Goal: Task Accomplishment & Management: Manage account settings

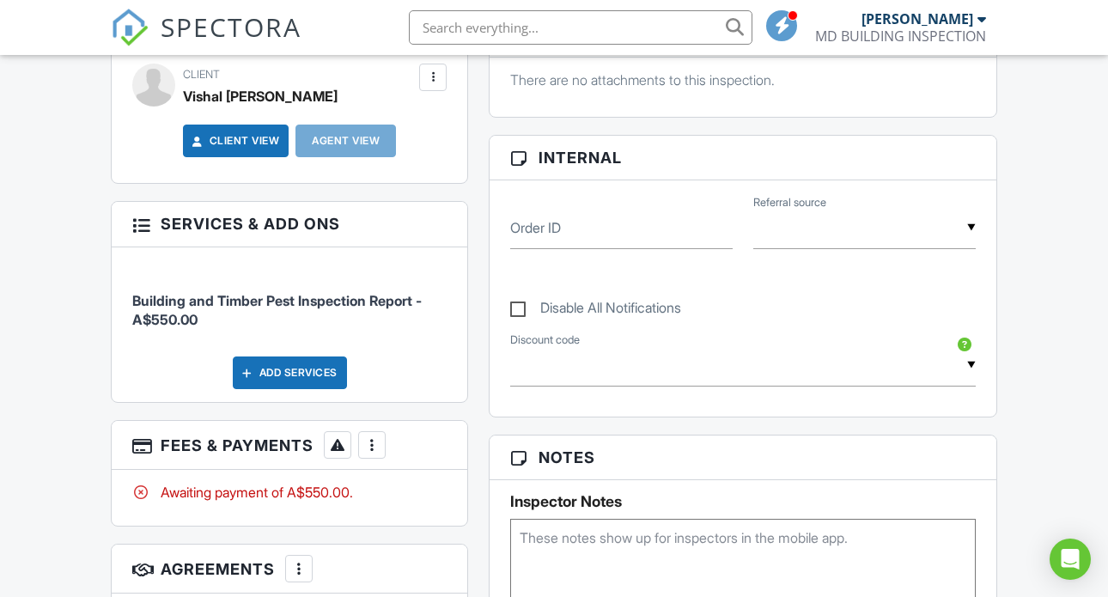
scroll to position [757, 0]
click at [369, 455] on div at bounding box center [371, 445] width 17 height 17
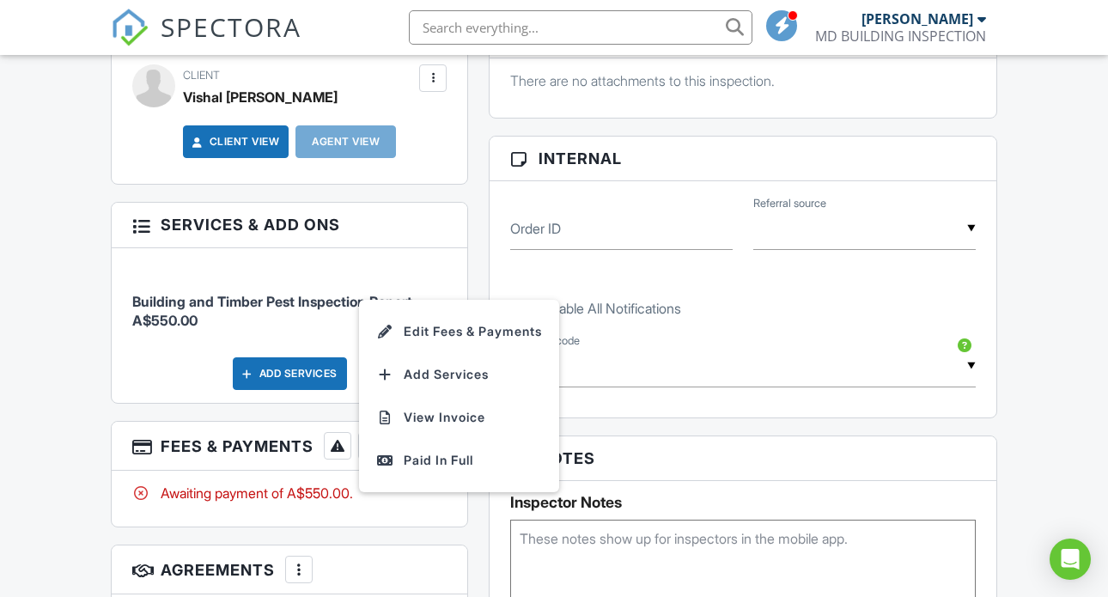
click at [83, 427] on div "Dashboard Inspections New Inspection Templates Contacts Metrics Automations Adv…" at bounding box center [554, 495] width 1108 height 2394
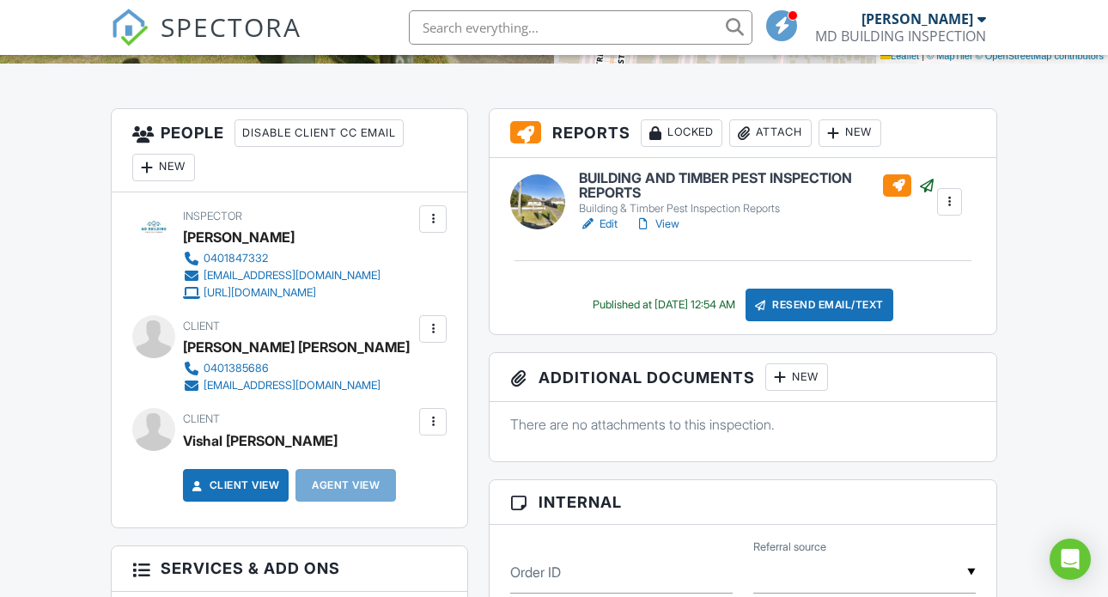
scroll to position [408, 0]
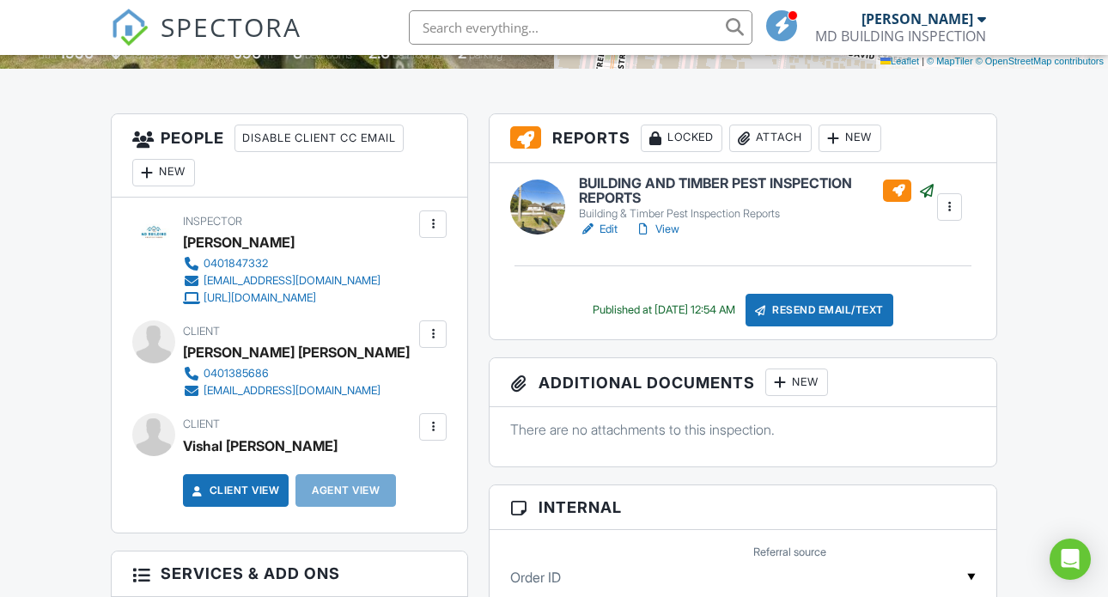
click at [946, 216] on div at bounding box center [950, 206] width 17 height 17
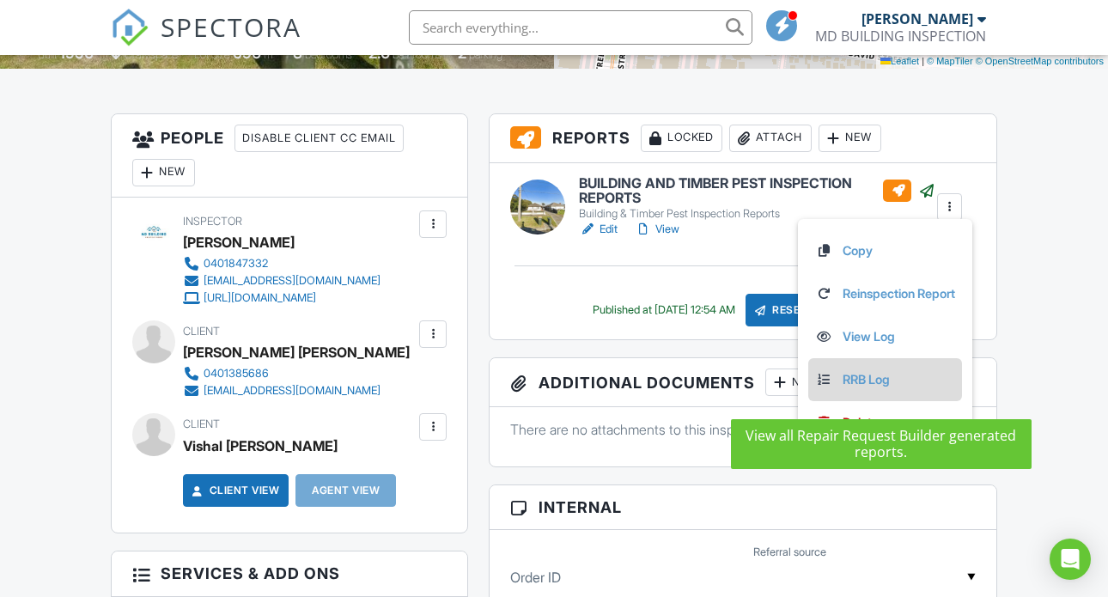
click at [820, 388] on div at bounding box center [823, 379] width 17 height 17
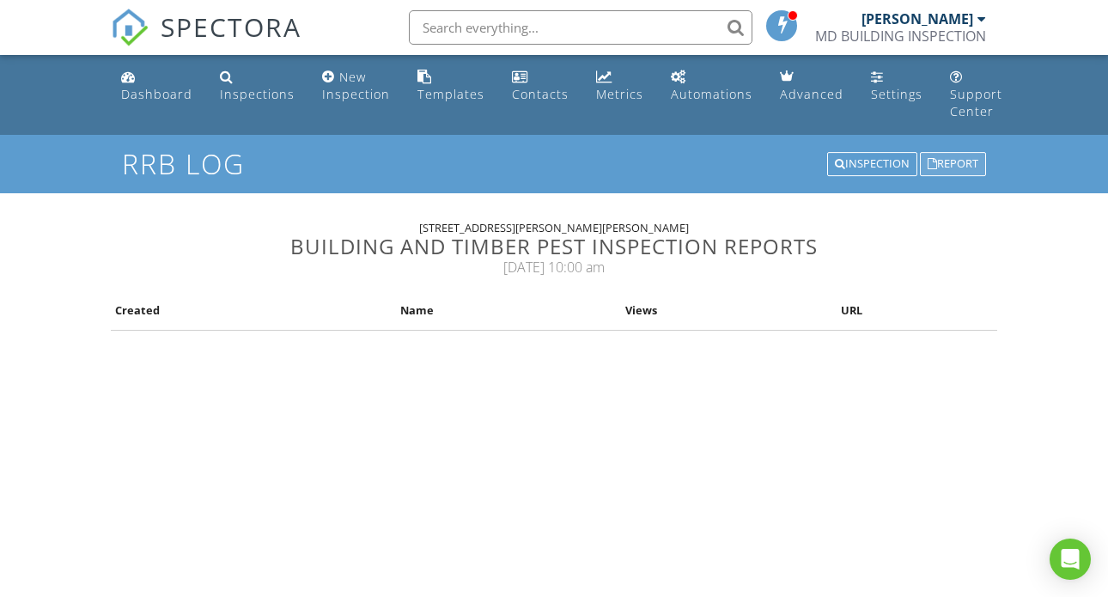
click at [961, 163] on div "Report" at bounding box center [953, 164] width 66 height 24
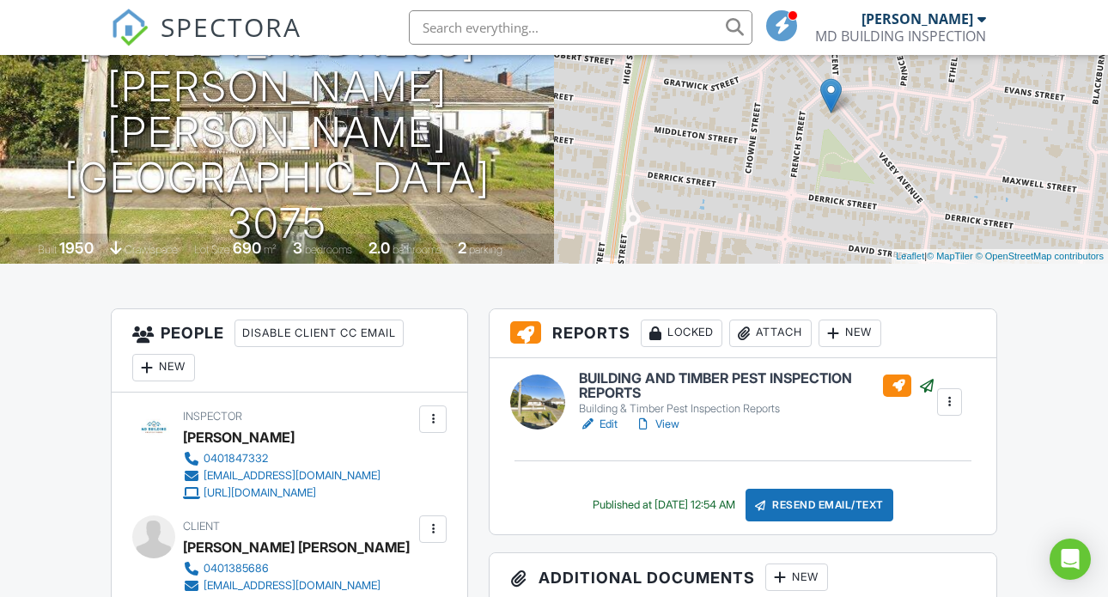
scroll to position [263, 0]
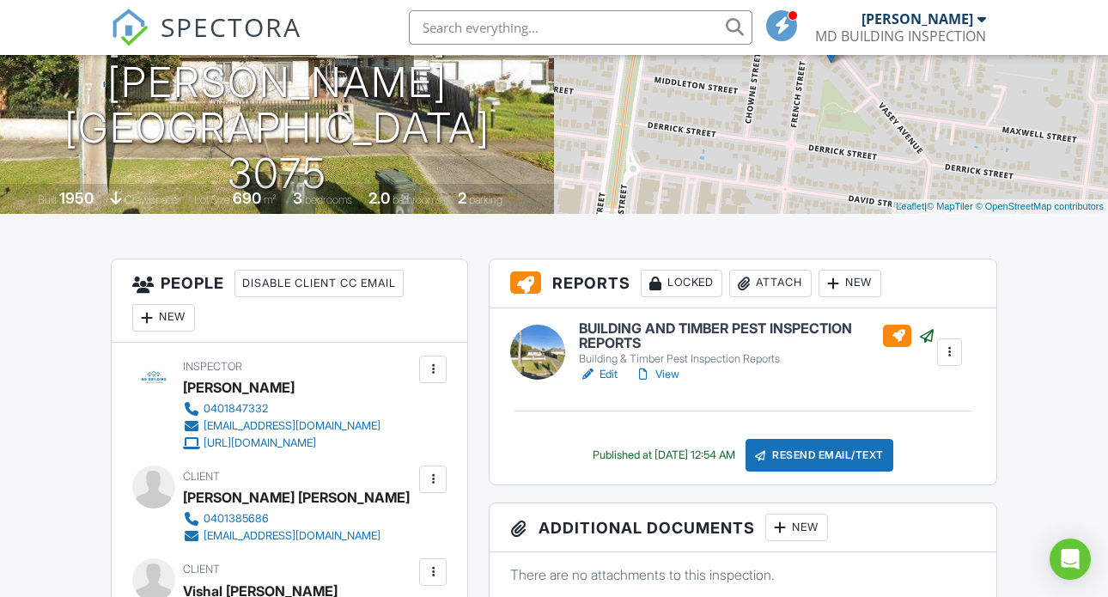
click at [679, 297] on div "Locked" at bounding box center [682, 283] width 82 height 27
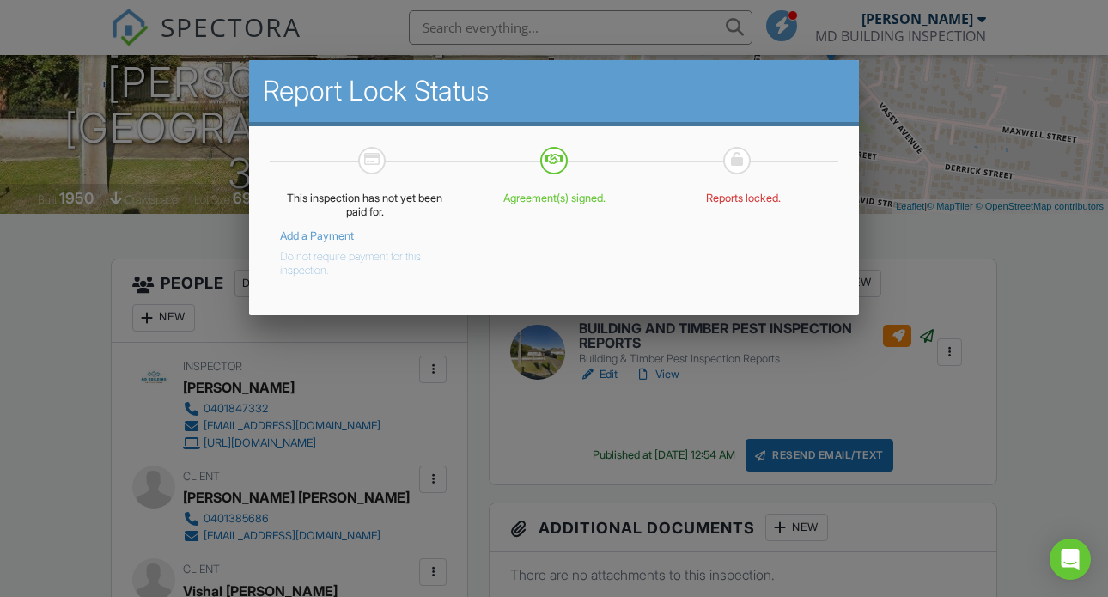
click at [322, 265] on button "Do not require payment for this inspection." at bounding box center [351, 260] width 143 height 34
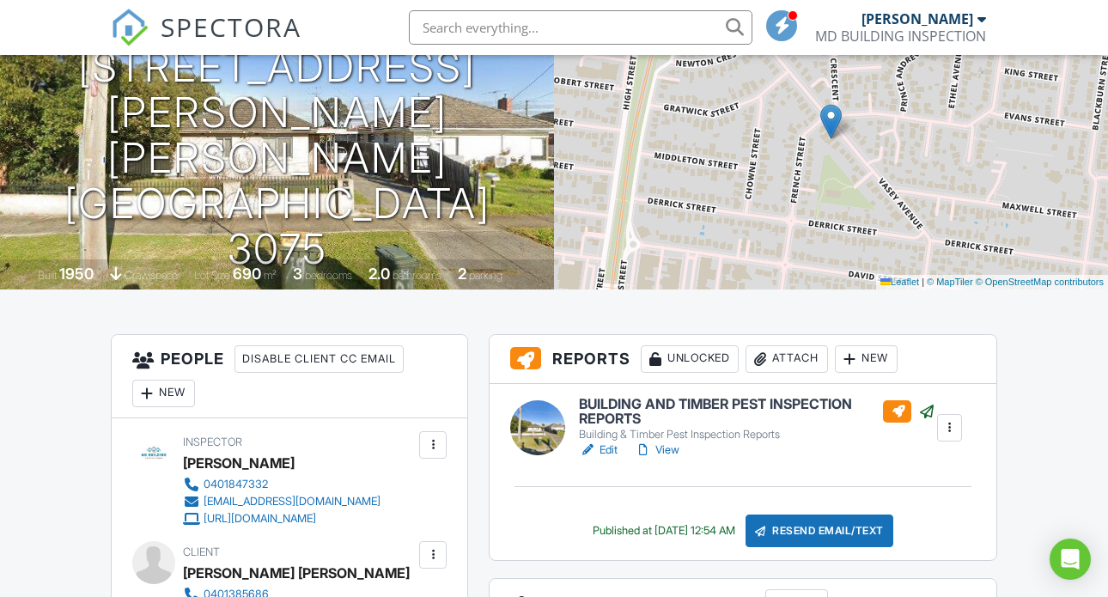
scroll to position [151, 0]
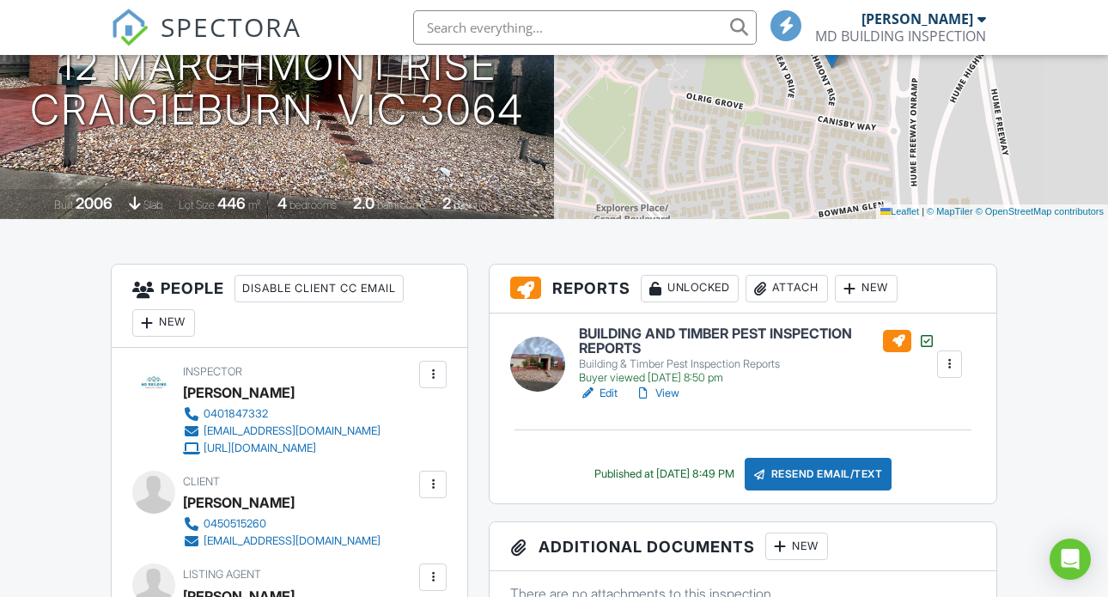
scroll to position [255, 0]
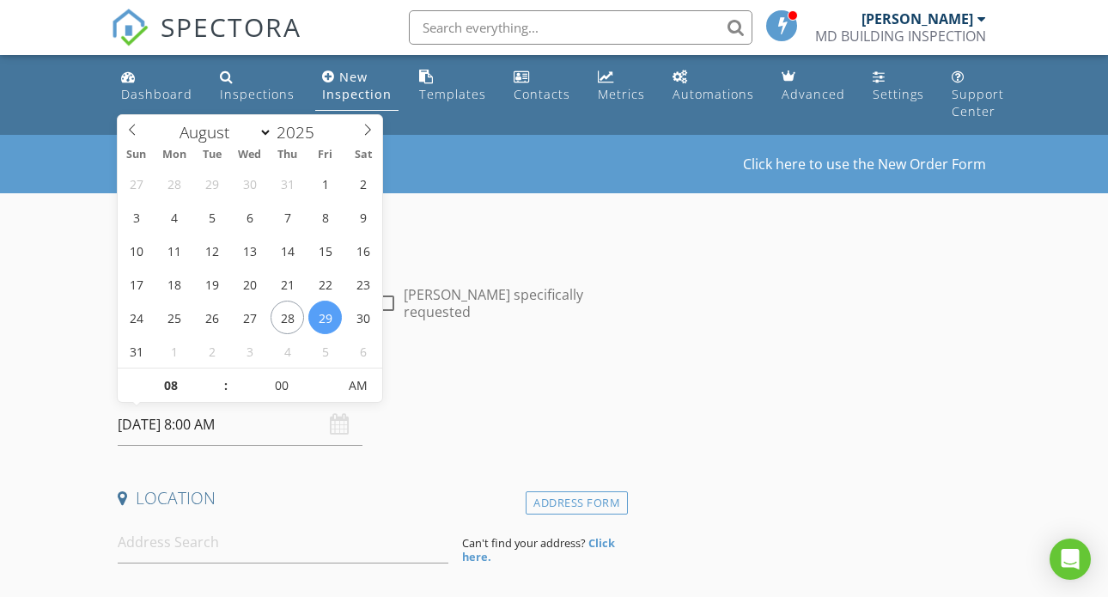
click at [192, 428] on input "[DATE] 8:00 AM" at bounding box center [240, 425] width 245 height 42
type input "[DATE] 8:00 AM"
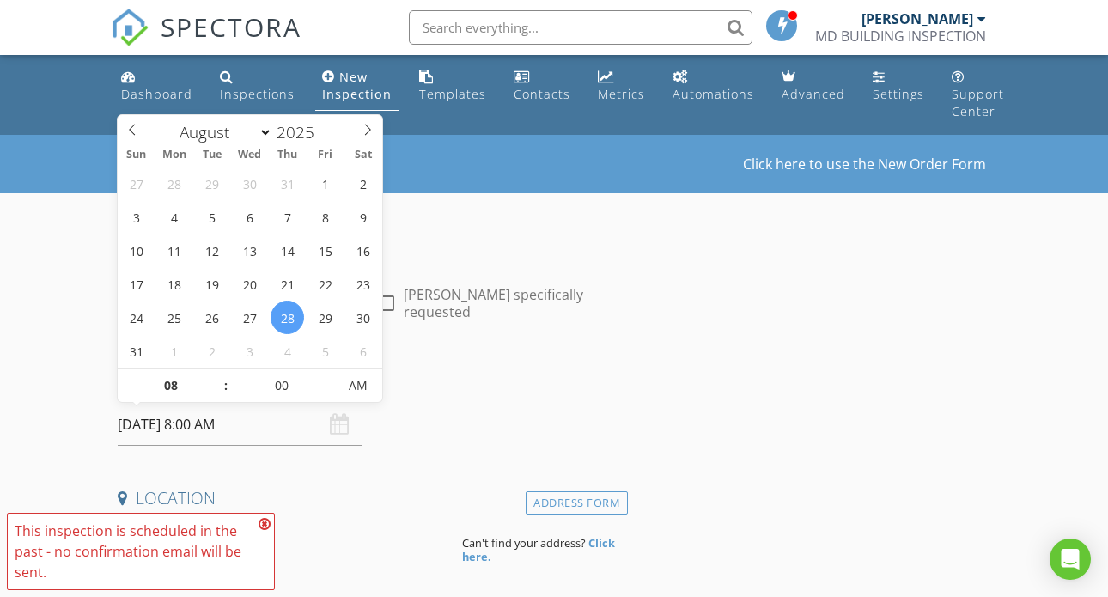
click at [267, 527] on icon at bounding box center [265, 524] width 12 height 14
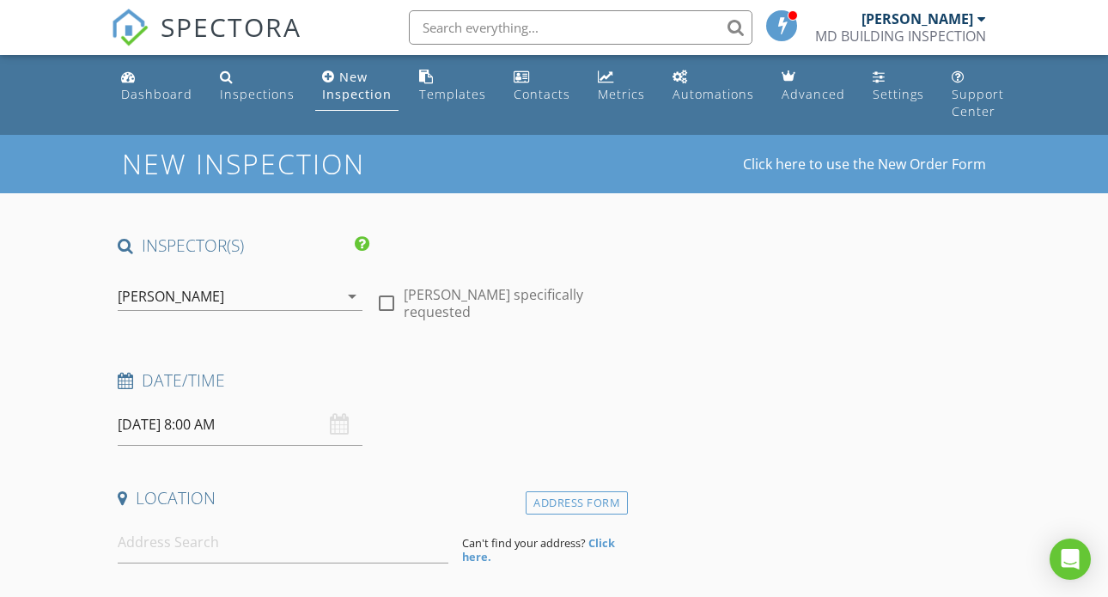
click at [219, 428] on input "28/08/2025 8:00 AM" at bounding box center [240, 425] width 245 height 42
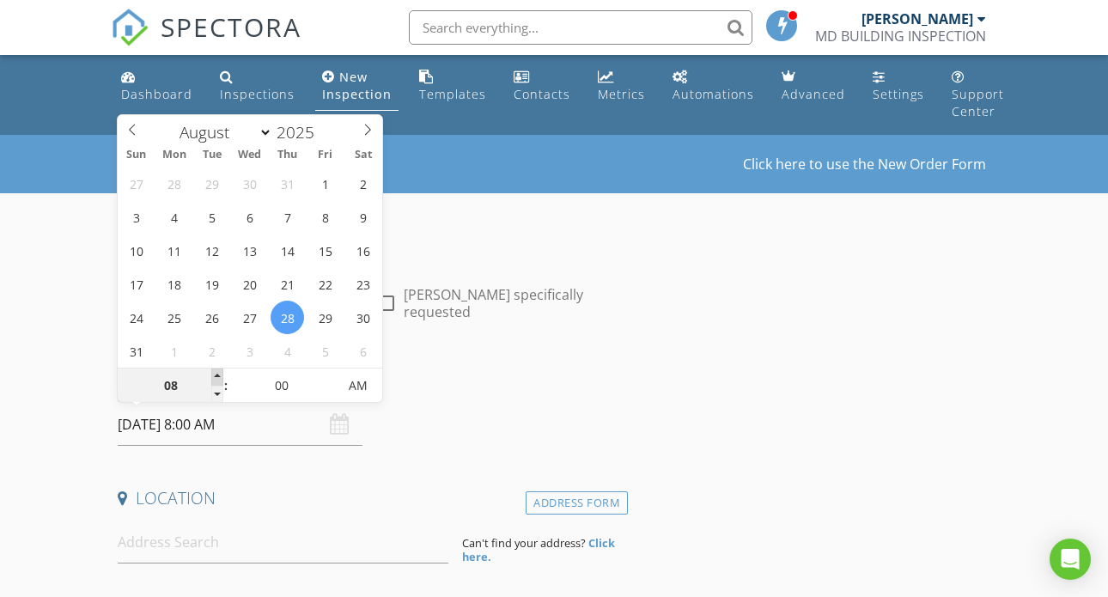
type input "09"
type input "28/08/2025 9:00 AM"
click at [220, 372] on span at bounding box center [217, 377] width 12 height 17
type input "10"
type input "28/08/2025 10:00 AM"
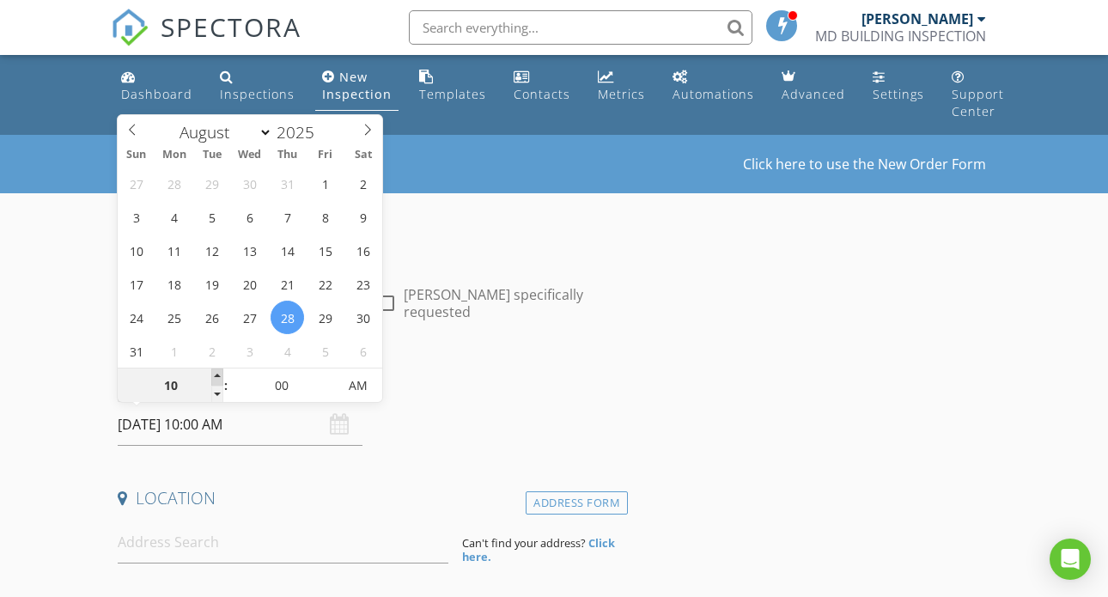
click at [220, 372] on span at bounding box center [217, 377] width 12 height 17
type input "11"
type input "28/08/2025 11:00 AM"
click at [220, 372] on span at bounding box center [217, 377] width 12 height 17
type input "12"
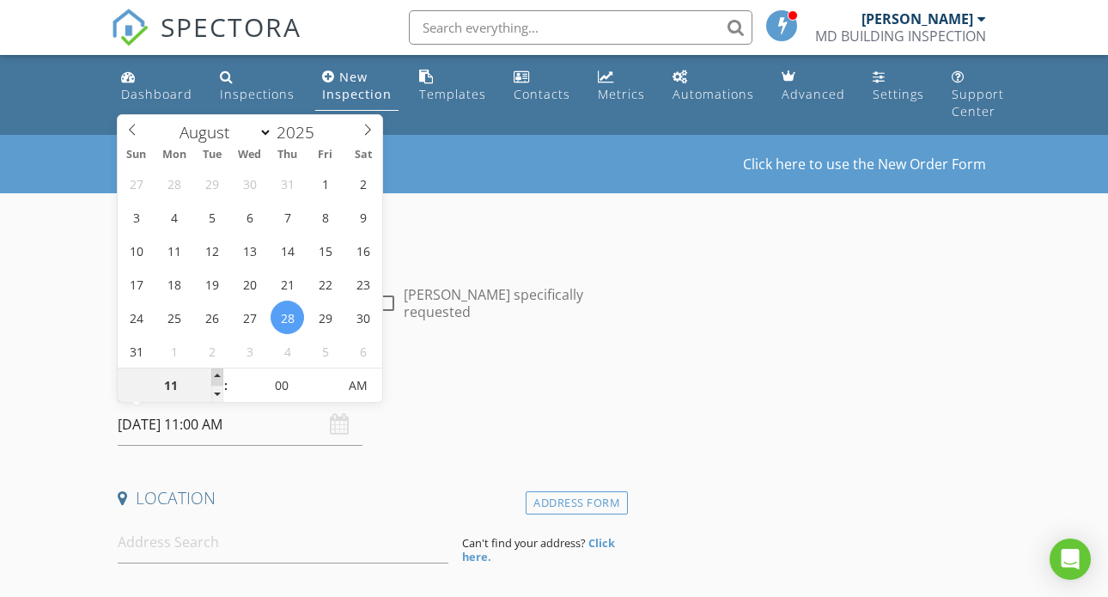
type input "28/08/2025 12:00 PM"
click at [220, 372] on span at bounding box center [217, 377] width 12 height 17
type input "01"
type input "28/08/2025 1:00 PM"
click at [220, 372] on span at bounding box center [217, 377] width 12 height 17
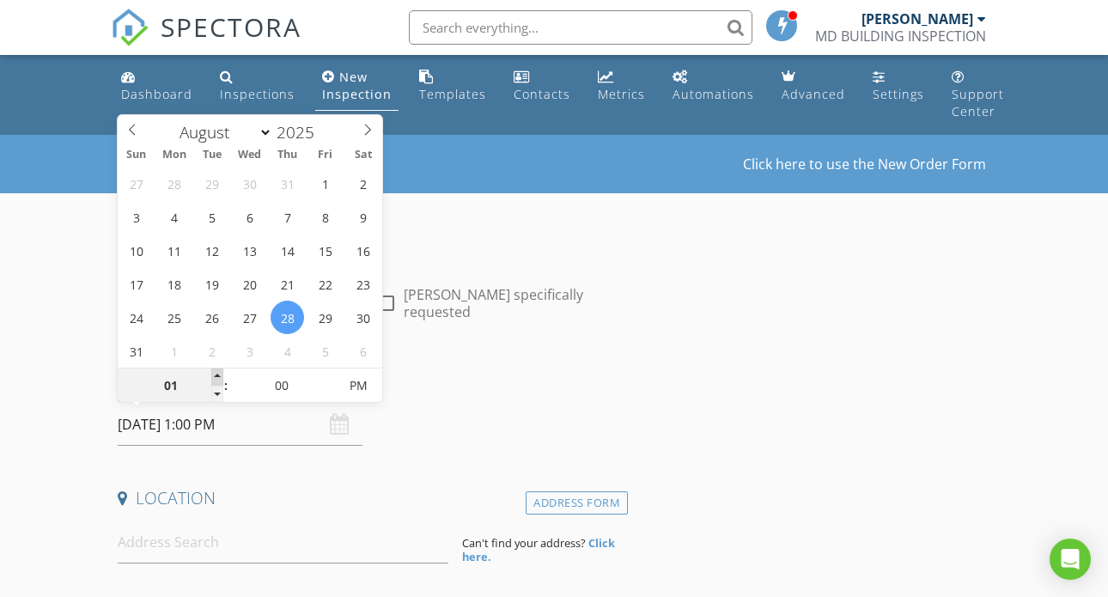
type input "02"
type input "[DATE] 2:00 PM"
click at [220, 372] on span at bounding box center [217, 377] width 12 height 17
type input "05"
type input "28/08/2025 2:05 PM"
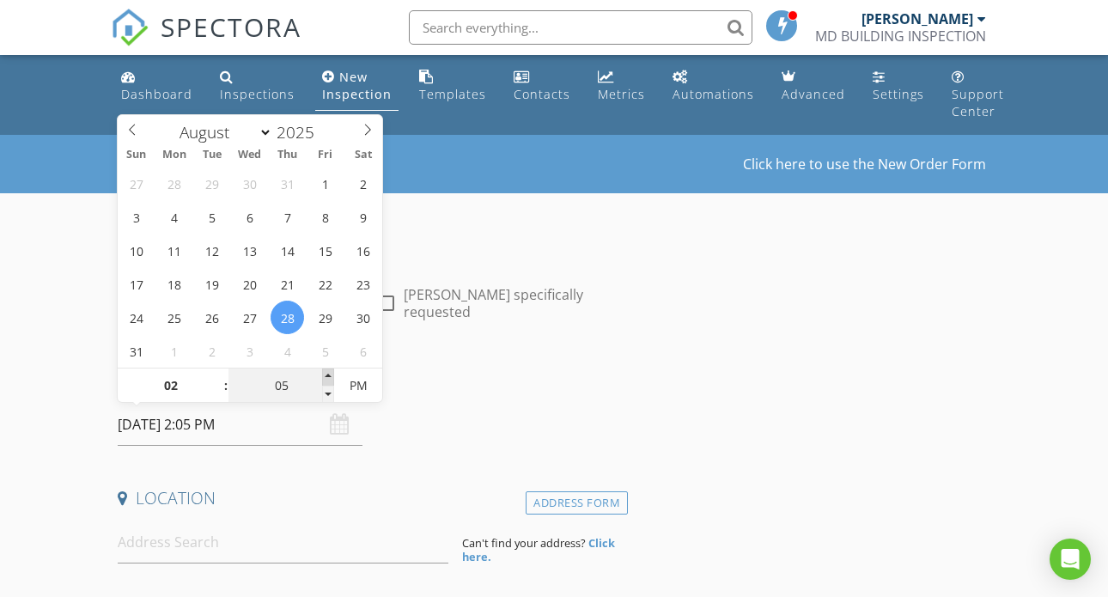
click at [328, 375] on span at bounding box center [328, 377] width 12 height 17
type input "10"
type input "28/08/2025 2:10 PM"
click at [328, 375] on span at bounding box center [328, 377] width 12 height 17
type input "15"
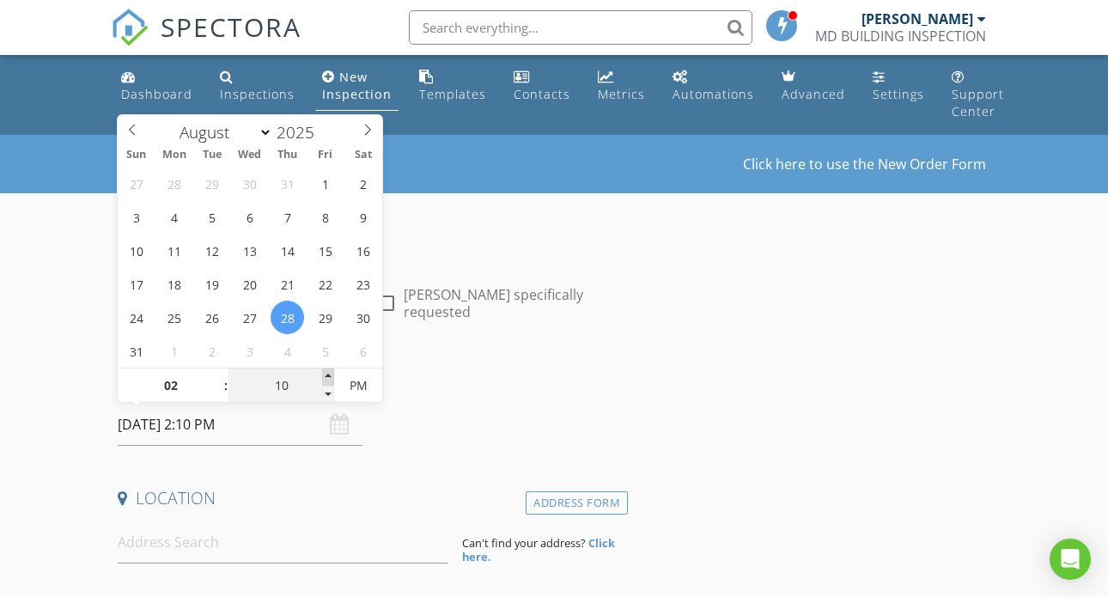
type input "28/08/2025 2:15 PM"
click at [328, 375] on span at bounding box center [328, 377] width 12 height 17
type input "20"
type input "28/08/2025 2:20 PM"
click at [328, 375] on span at bounding box center [328, 377] width 12 height 17
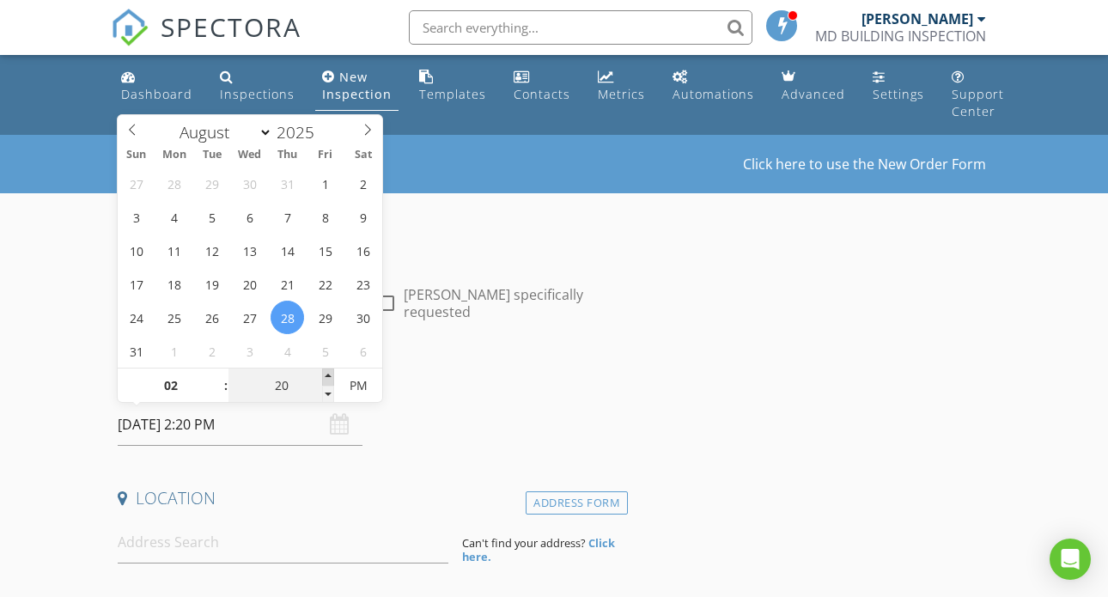
type input "25"
type input "28/08/2025 2:25 PM"
click at [328, 375] on span at bounding box center [328, 377] width 12 height 17
type input "30"
type input "28/08/2025 2:30 PM"
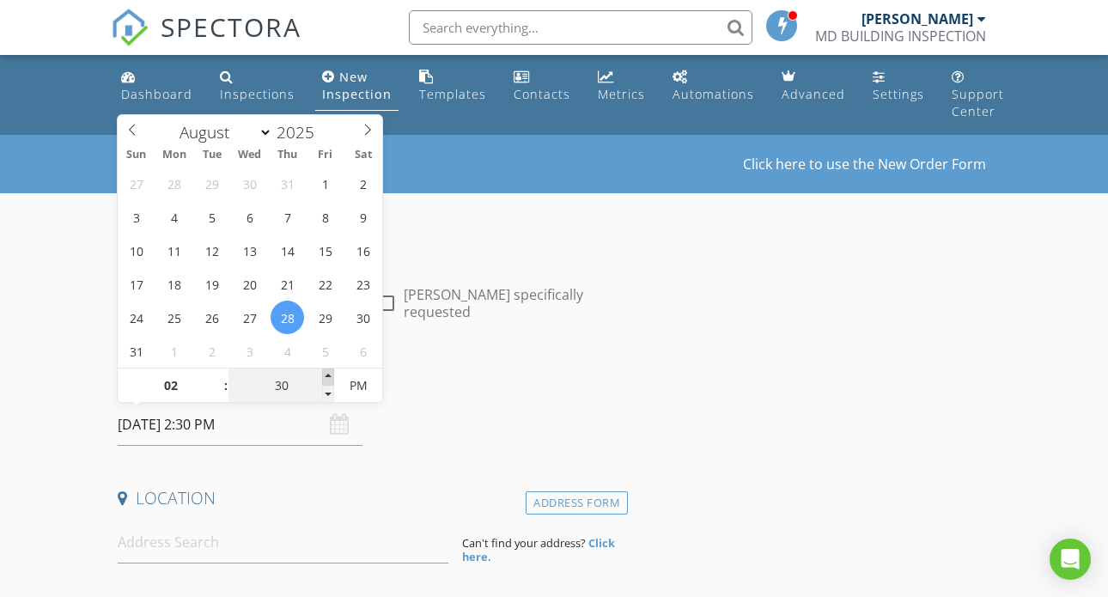
click at [328, 375] on span at bounding box center [328, 377] width 12 height 17
type input "25"
type input "28/08/2025 2:25 PM"
click at [329, 398] on span at bounding box center [328, 394] width 12 height 17
type input "20"
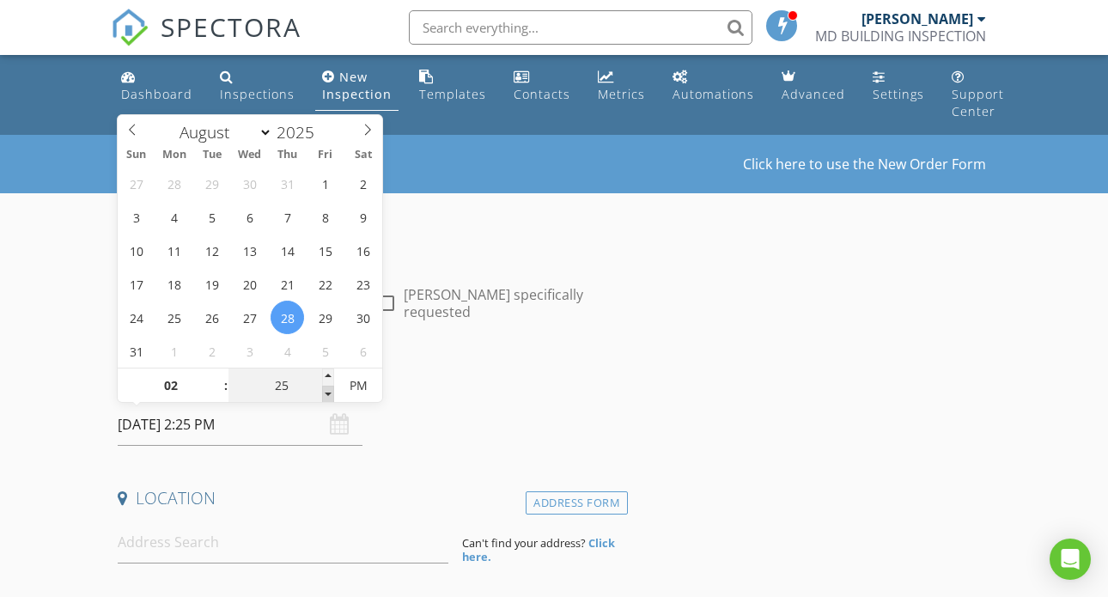
type input "28/08/2025 2:20 PM"
click at [329, 398] on span at bounding box center [328, 394] width 12 height 17
type input "15"
type input "28/08/2025 2:15 PM"
click at [329, 398] on span at bounding box center [328, 394] width 12 height 17
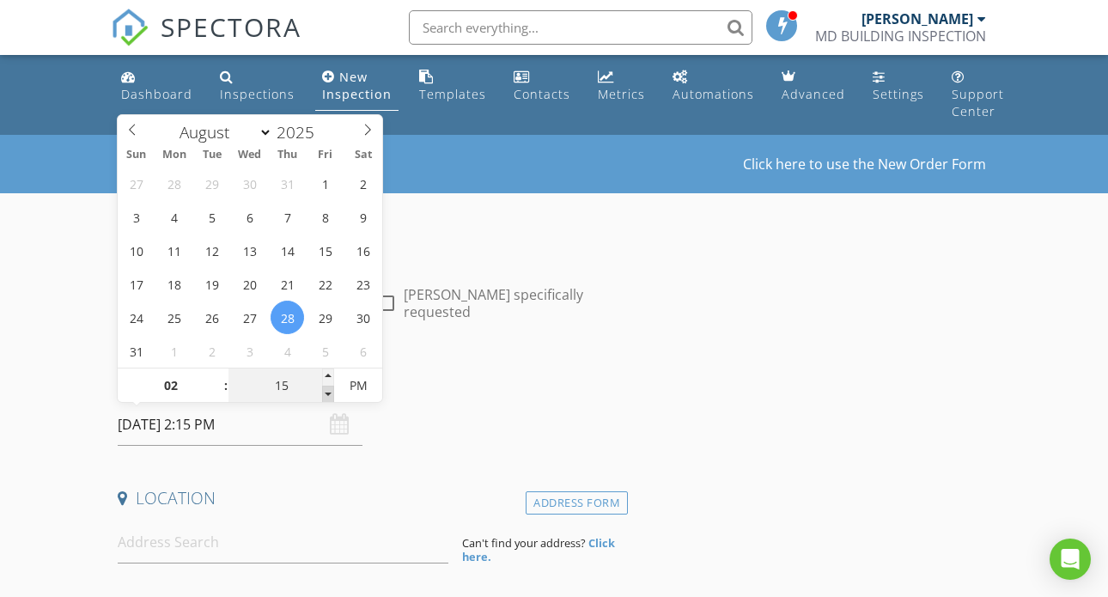
type input "10"
type input "28/08/2025 2:10 PM"
click at [329, 398] on span at bounding box center [328, 394] width 12 height 17
type input "05"
type input "28/08/2025 2:05 PM"
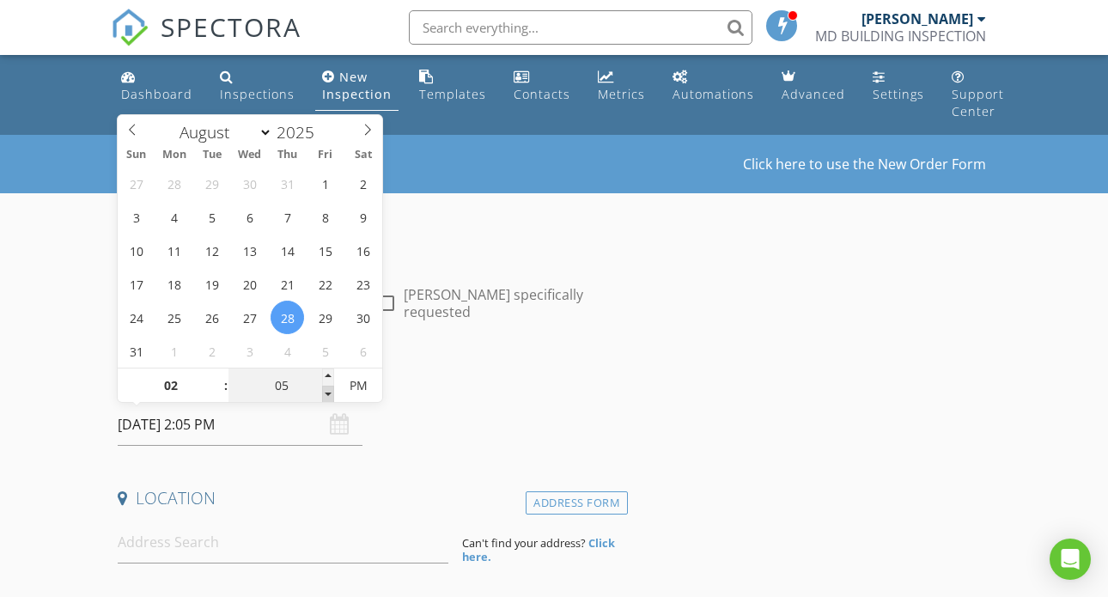
click at [329, 398] on span at bounding box center [328, 394] width 12 height 17
type input "00"
type input "28/08/2025 2:00 PM"
click at [322, 396] on span at bounding box center [328, 394] width 12 height 17
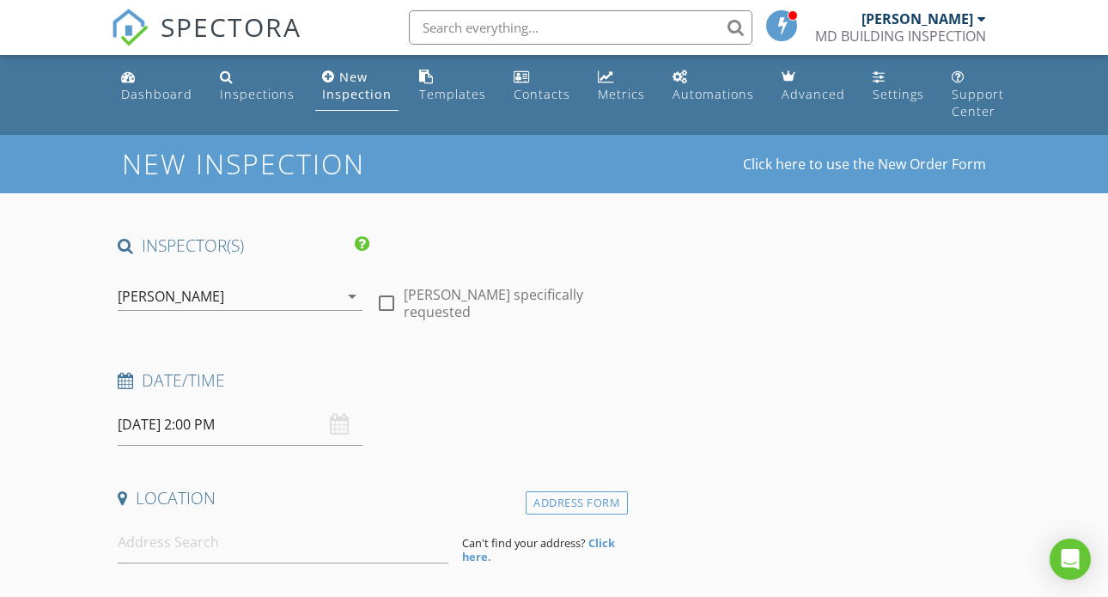
click at [210, 539] on input at bounding box center [283, 543] width 331 height 42
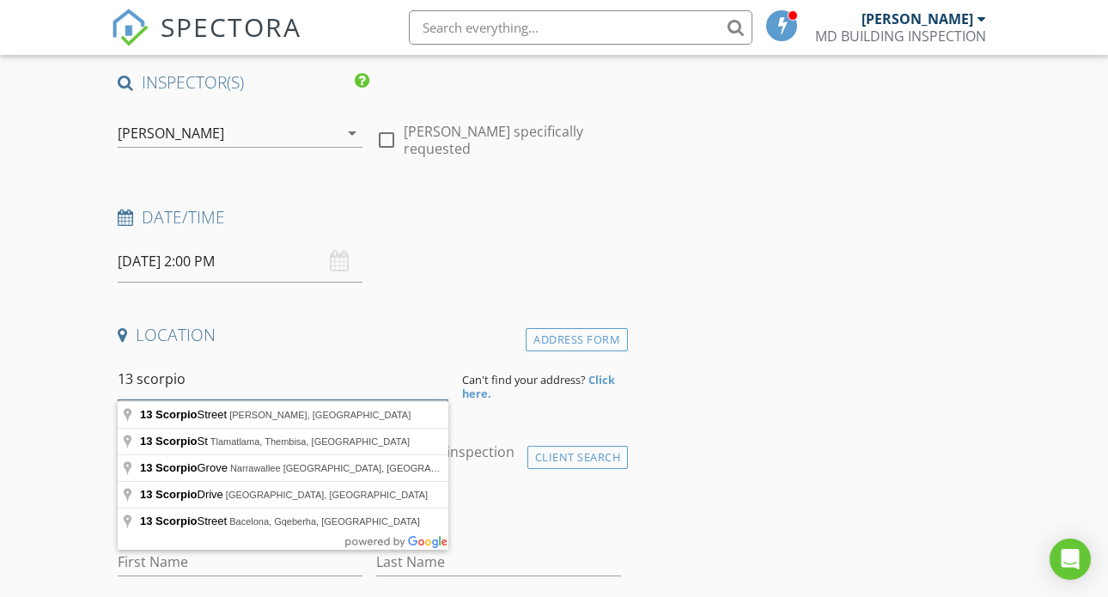
scroll to position [164, 0]
type input "13 Scorpio Crescent, Truganina VIC, Australia"
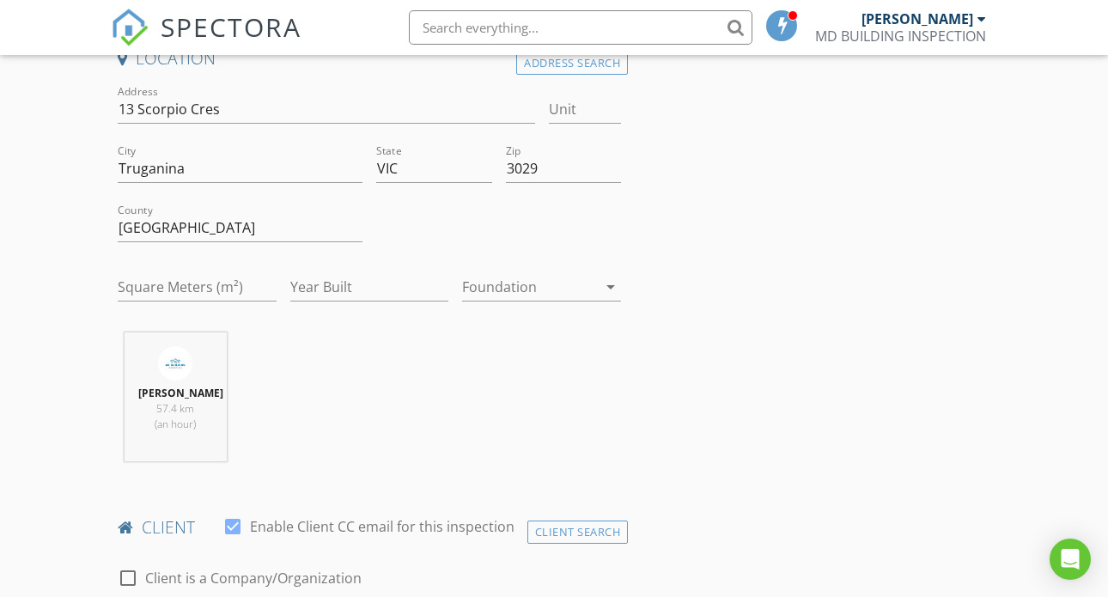
scroll to position [439, 0]
click at [606, 288] on icon "arrow_drop_down" at bounding box center [611, 288] width 21 height 21
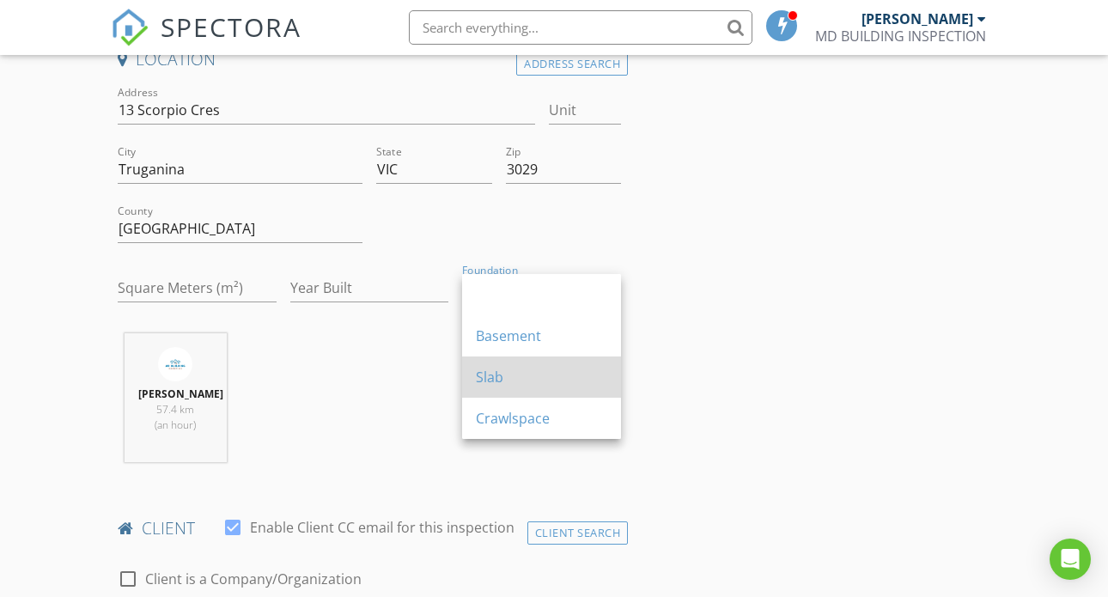
click at [519, 370] on div "Slab" at bounding box center [541, 377] width 131 height 21
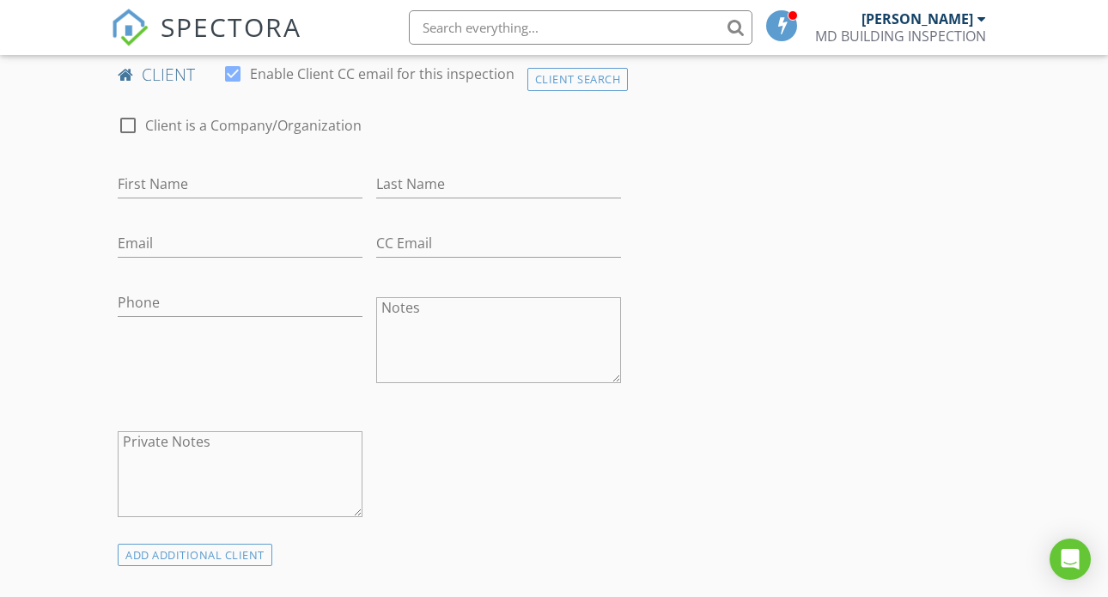
scroll to position [897, 0]
click at [211, 194] on input "First Name" at bounding box center [240, 180] width 245 height 28
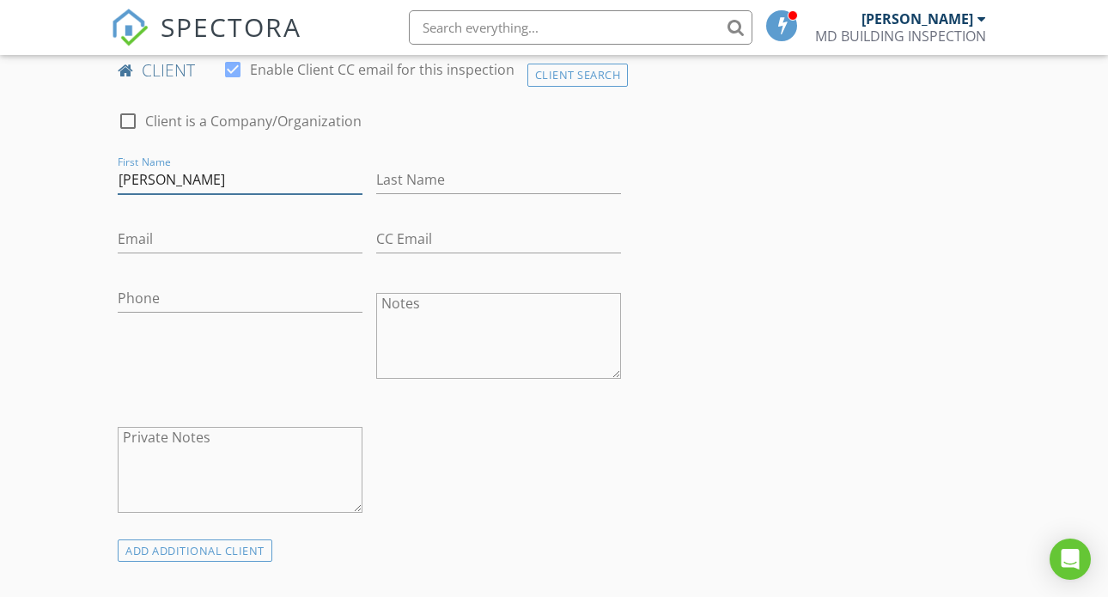
type input "Govinda"
click at [421, 194] on input "Last Name" at bounding box center [498, 180] width 245 height 28
type input "[PERSON_NAME]"
click at [247, 253] on input "Email" at bounding box center [240, 239] width 245 height 28
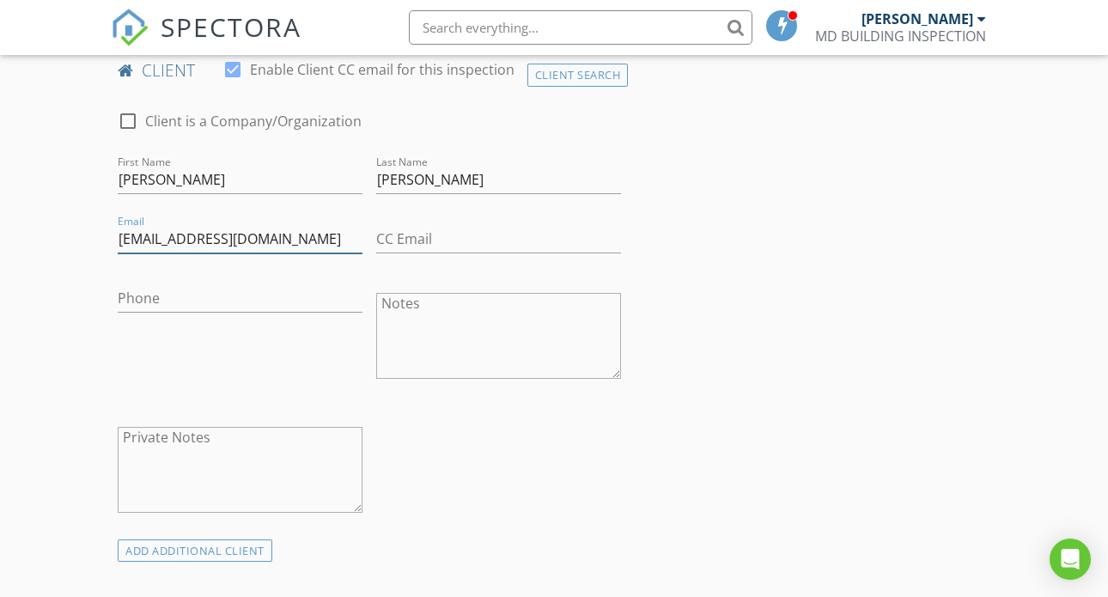
type input "Daatreya@gmail.com"
click at [319, 394] on div "Phone" at bounding box center [240, 338] width 259 height 134
click at [223, 300] on input "Phone" at bounding box center [240, 298] width 245 height 28
type input "0416080196"
click at [397, 460] on div "check_box_outline_blank Client is a Company/Organization First Name Govinda Las…" at bounding box center [369, 316] width 517 height 445
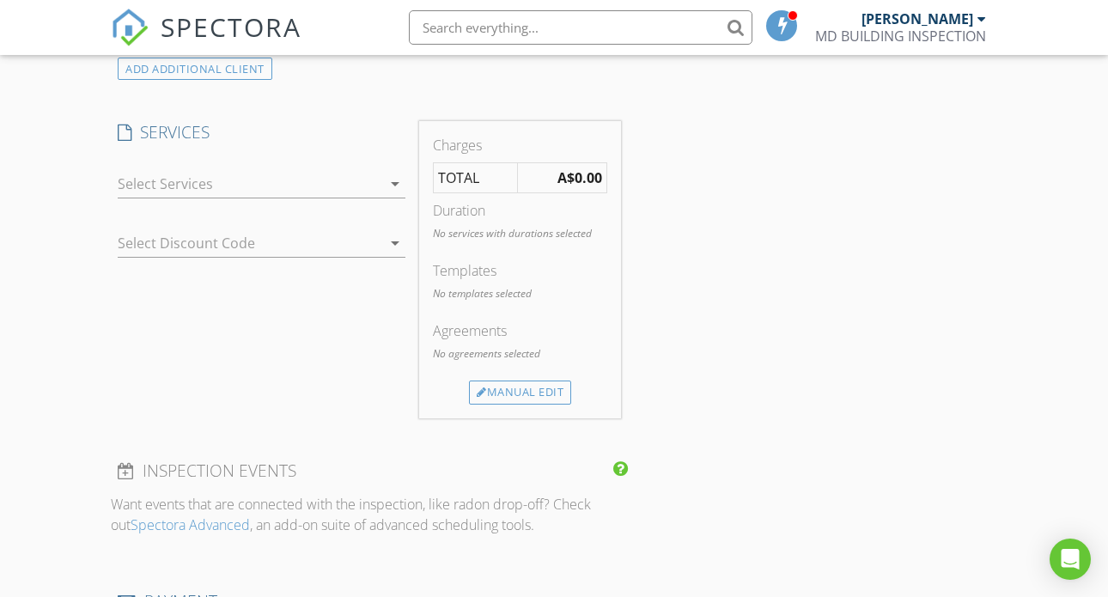
scroll to position [1378, 0]
click at [394, 195] on icon "arrow_drop_down" at bounding box center [395, 184] width 21 height 21
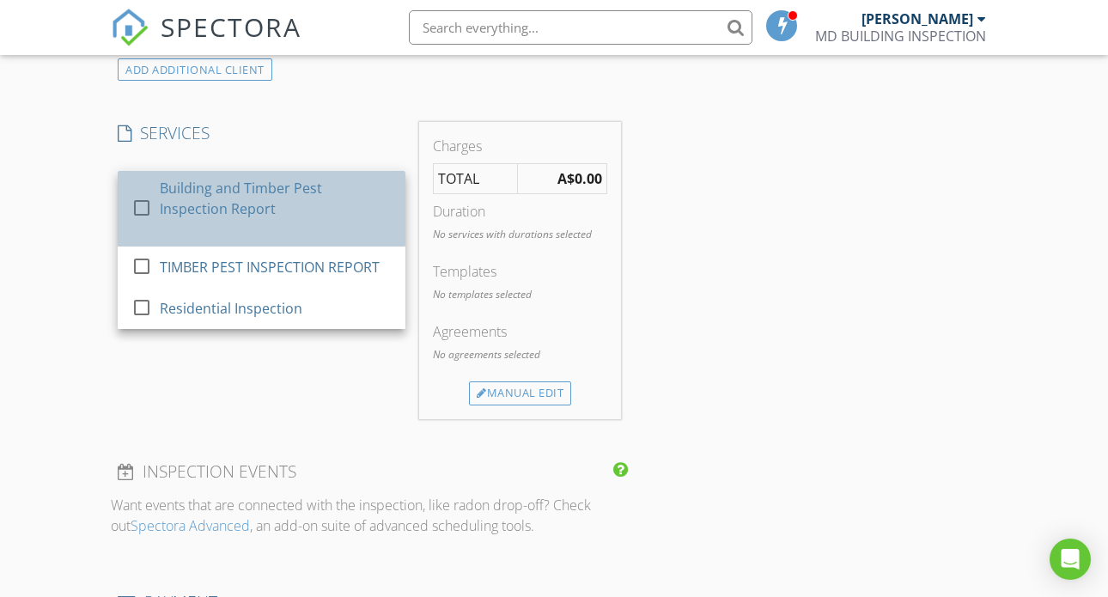
click at [272, 244] on div "Building and Timber Pest Inspection Report" at bounding box center [276, 209] width 232 height 76
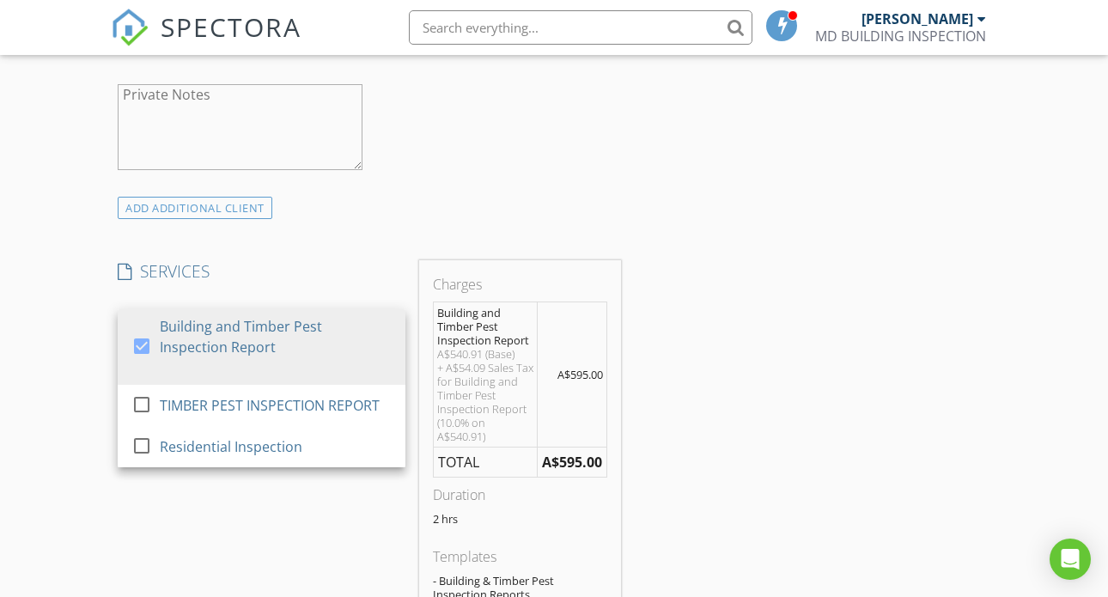
click at [778, 246] on div "INSPECTOR(S) check_box Mahesh Gurung PRIMARY Mahesh Gurung arrow_drop_down chec…" at bounding box center [554, 485] width 887 height 2981
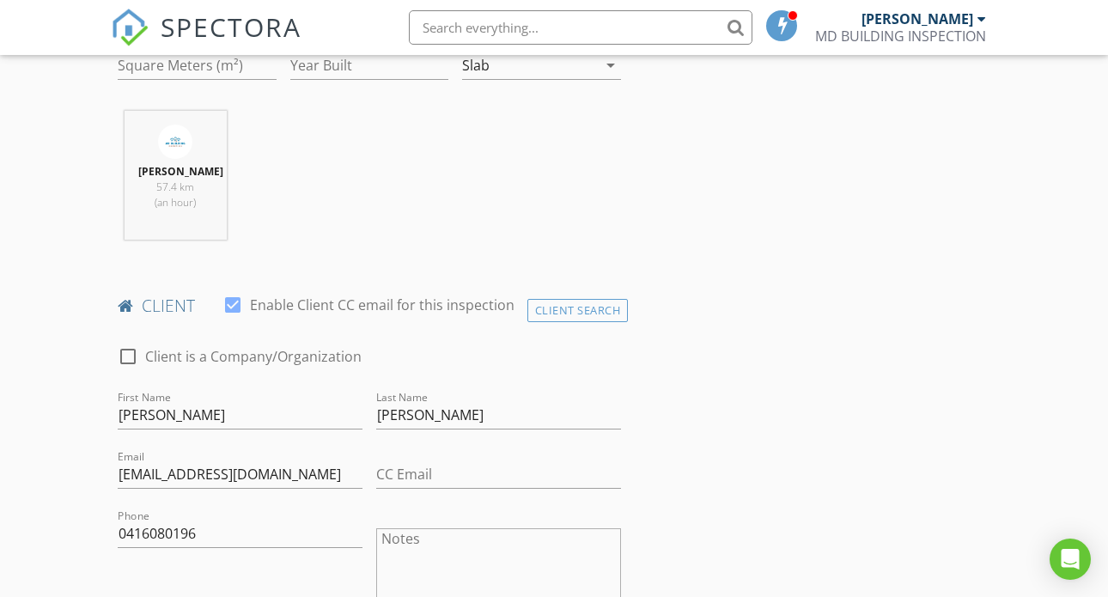
scroll to position [663, 0]
click at [238, 318] on div at bounding box center [232, 303] width 29 height 29
click at [232, 315] on div at bounding box center [232, 303] width 29 height 29
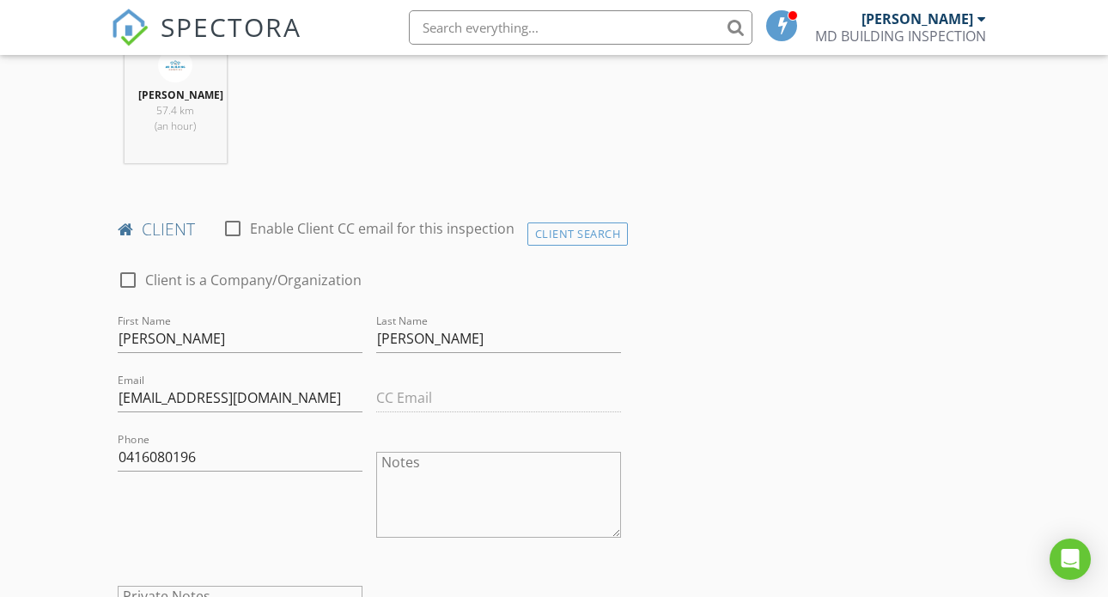
scroll to position [731, 0]
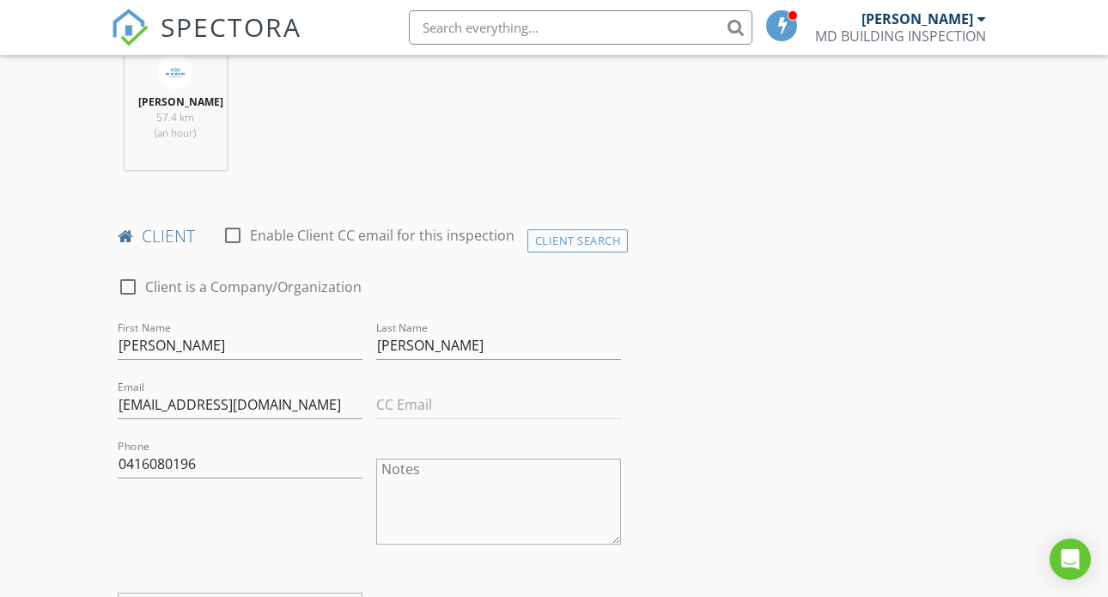
click at [236, 250] on div at bounding box center [232, 235] width 29 height 29
checkbox input "true"
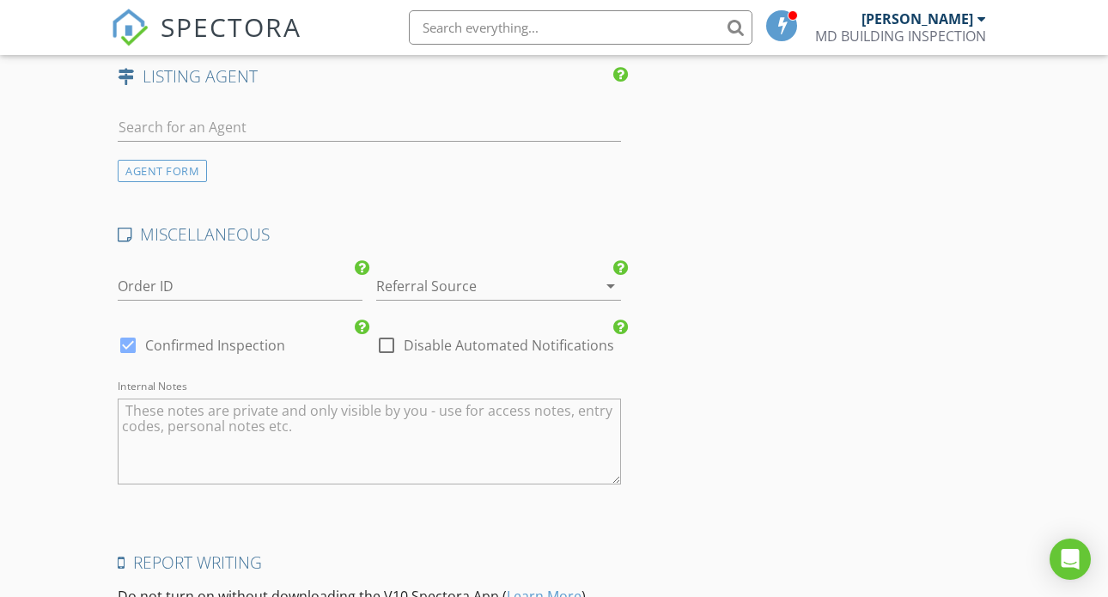
scroll to position [2456, 0]
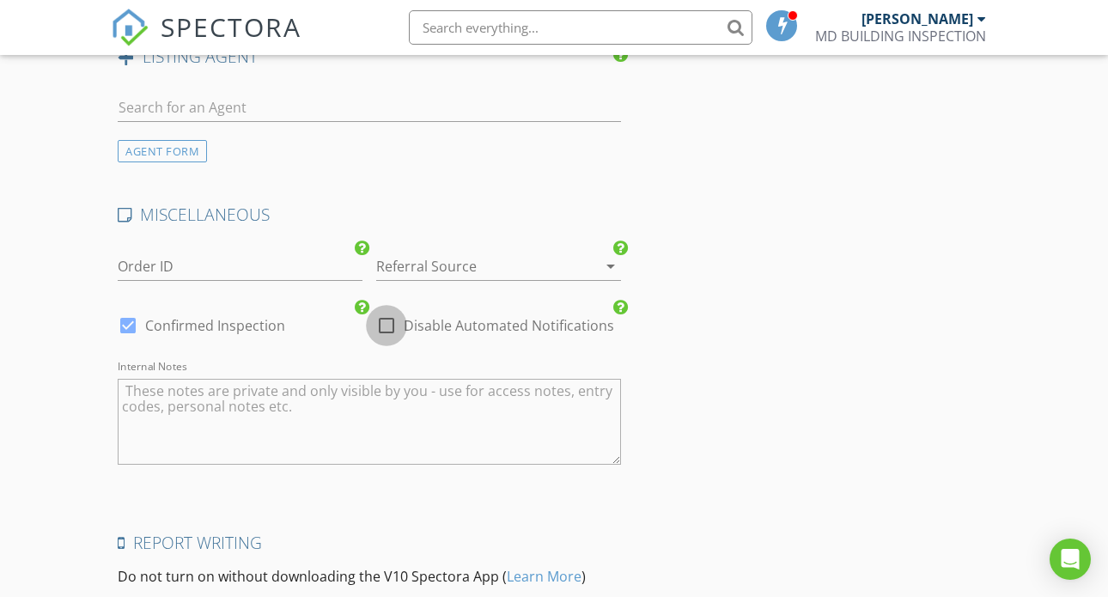
click at [388, 339] on div at bounding box center [386, 325] width 29 height 29
checkbox input "true"
click at [125, 340] on div at bounding box center [127, 325] width 29 height 29
checkbox input "false"
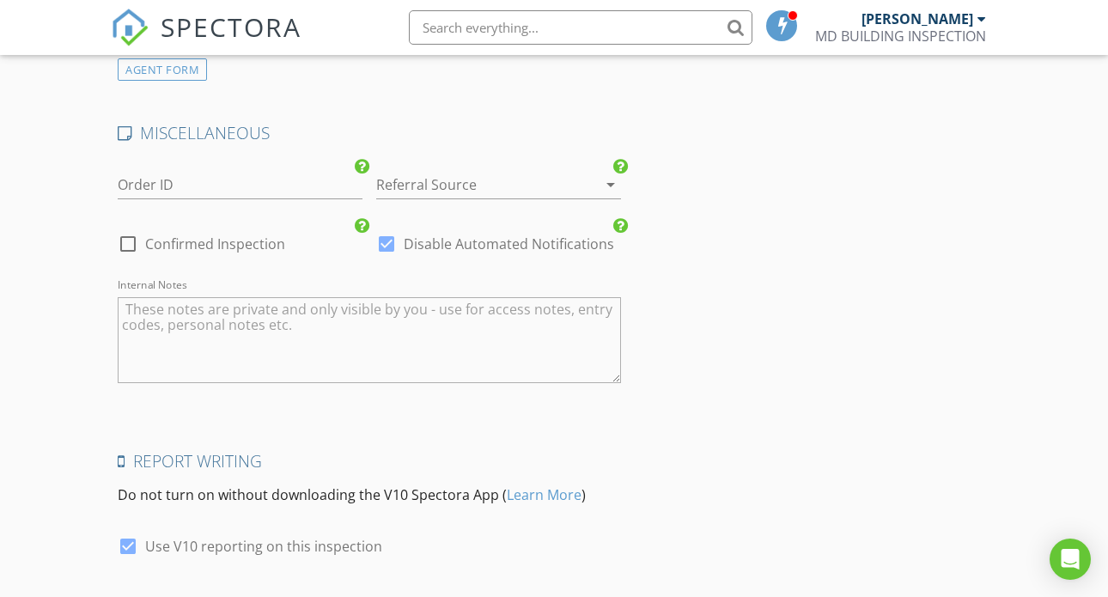
scroll to position [2674, 0]
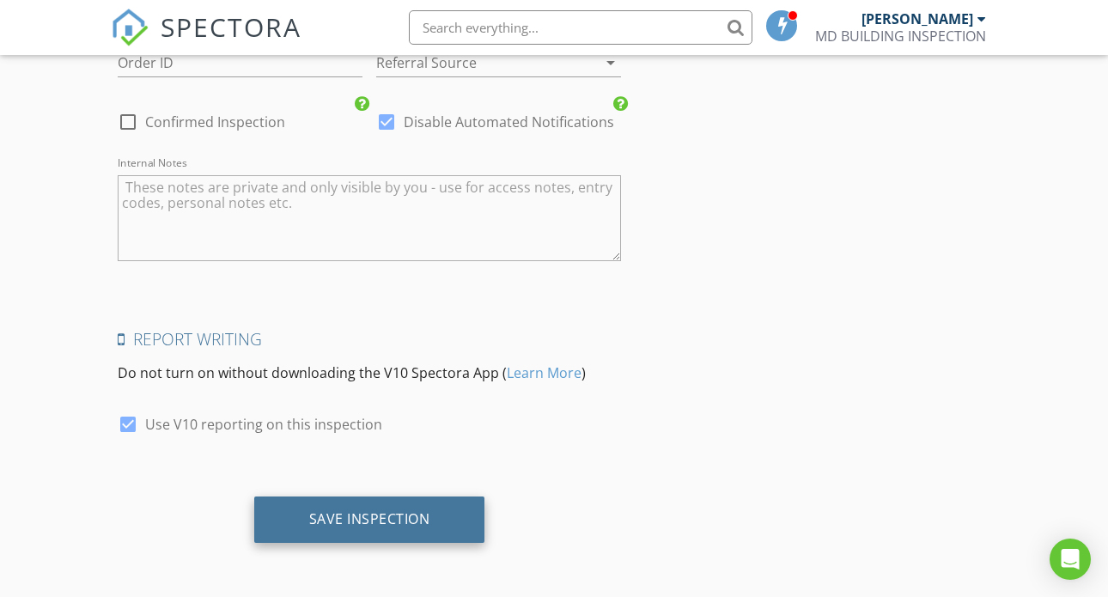
click at [425, 521] on div "Save Inspection" at bounding box center [369, 518] width 121 height 17
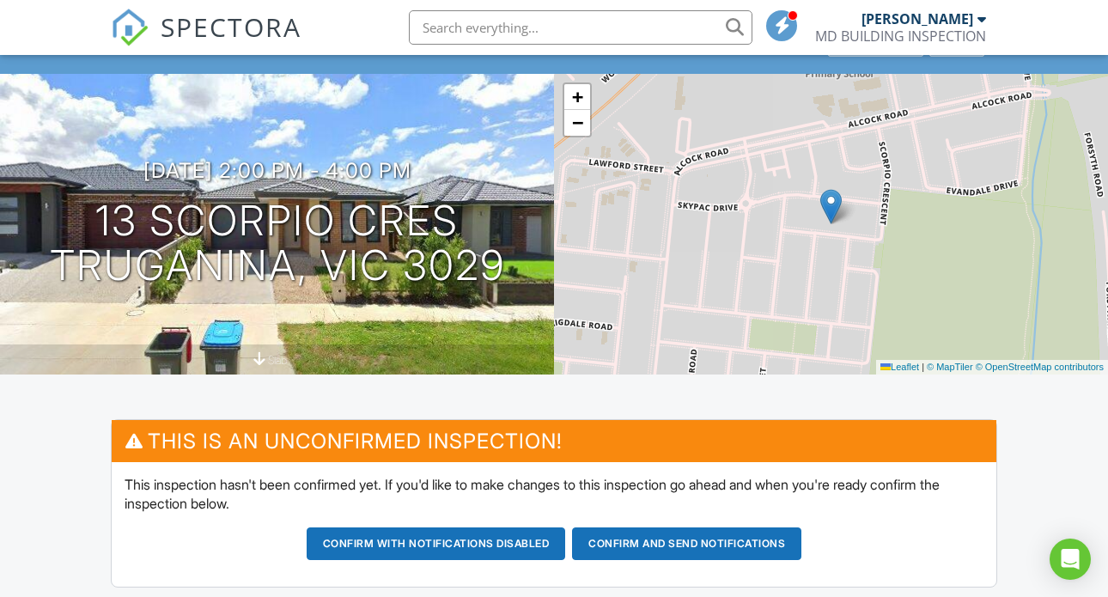
scroll to position [55, 0]
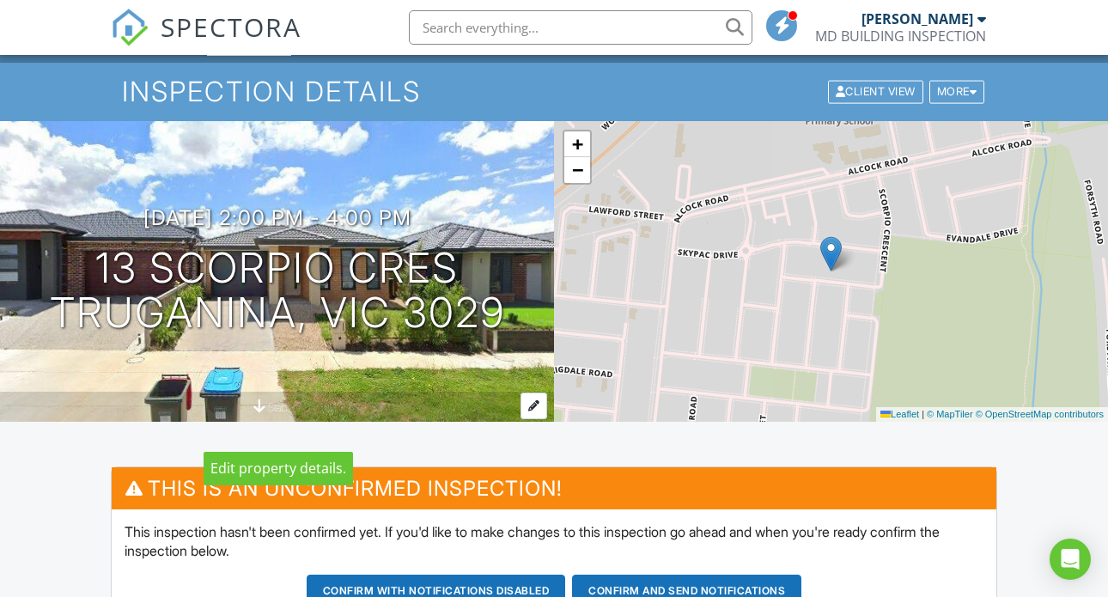
click at [541, 419] on div at bounding box center [534, 406] width 27 height 27
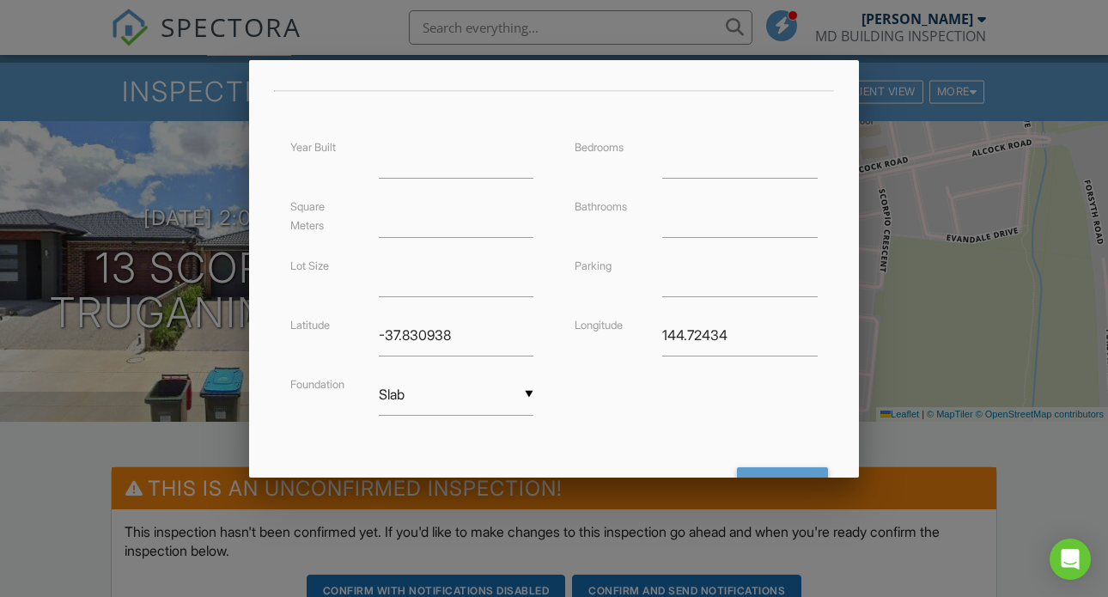
scroll to position [370, 0]
click at [414, 282] on input "number" at bounding box center [457, 275] width 156 height 42
type input "320"
click at [708, 169] on input "number" at bounding box center [740, 157] width 156 height 42
type input "4"
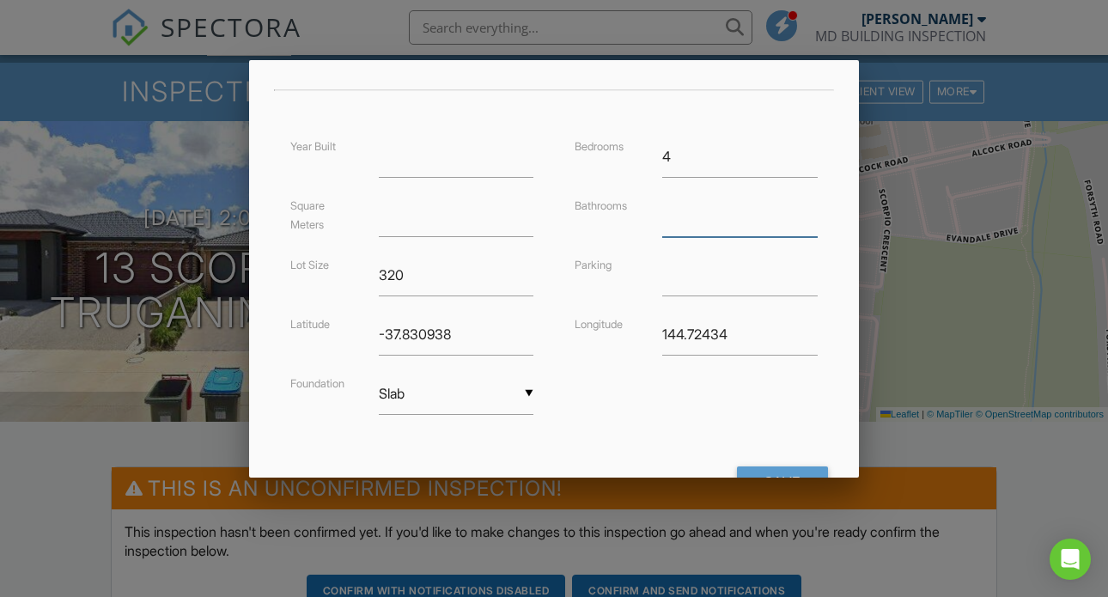
click at [703, 231] on input "number" at bounding box center [740, 216] width 156 height 42
type input "2"
click at [683, 284] on input "text" at bounding box center [740, 275] width 156 height 42
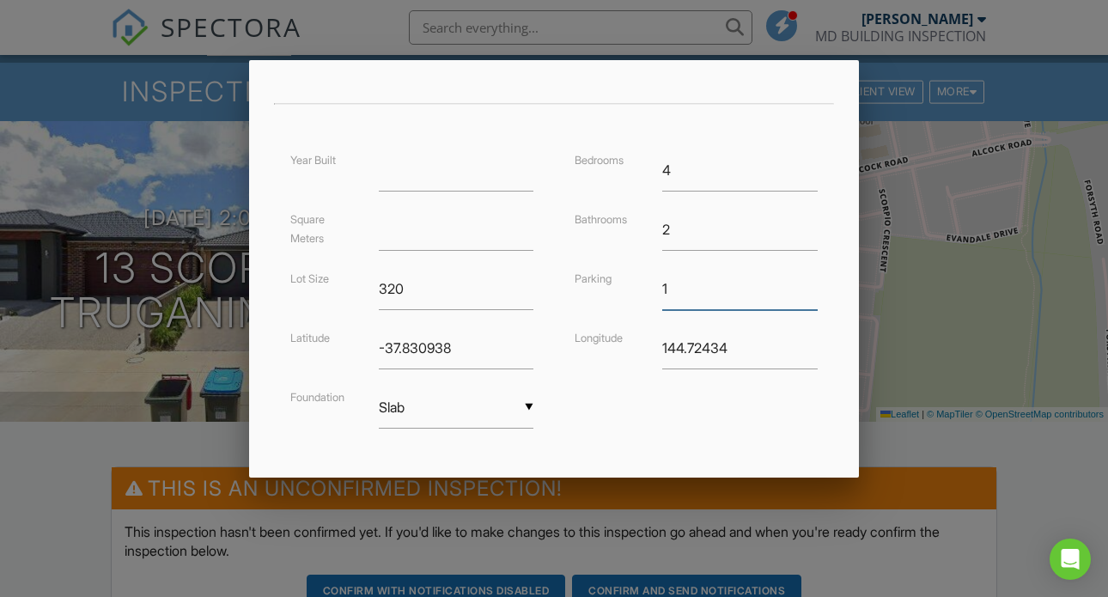
scroll to position [441, 0]
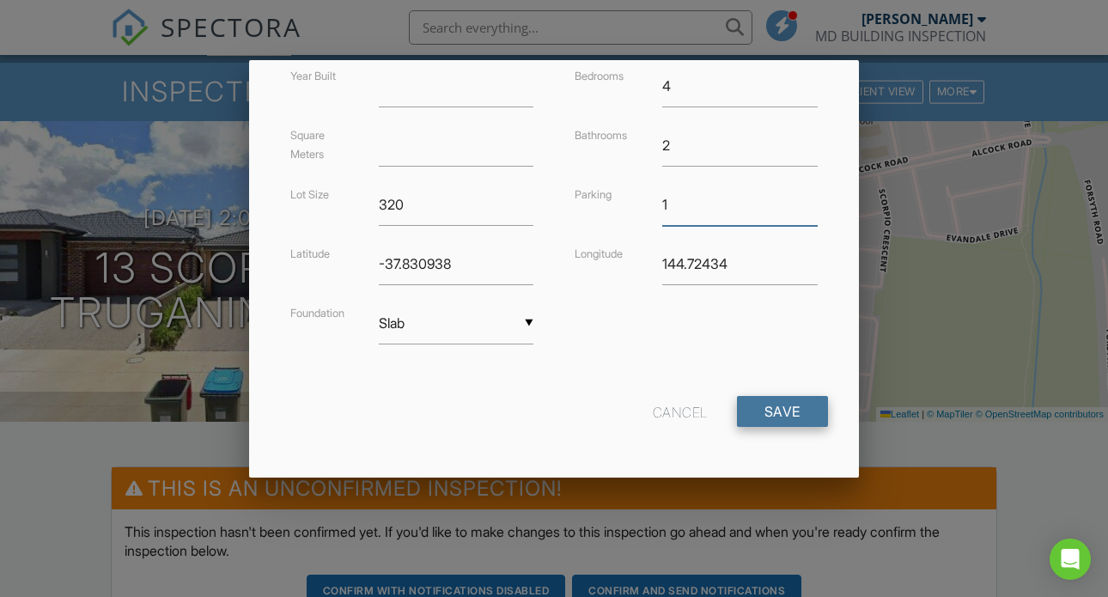
type input "1"
click at [807, 416] on input "Save" at bounding box center [782, 411] width 91 height 31
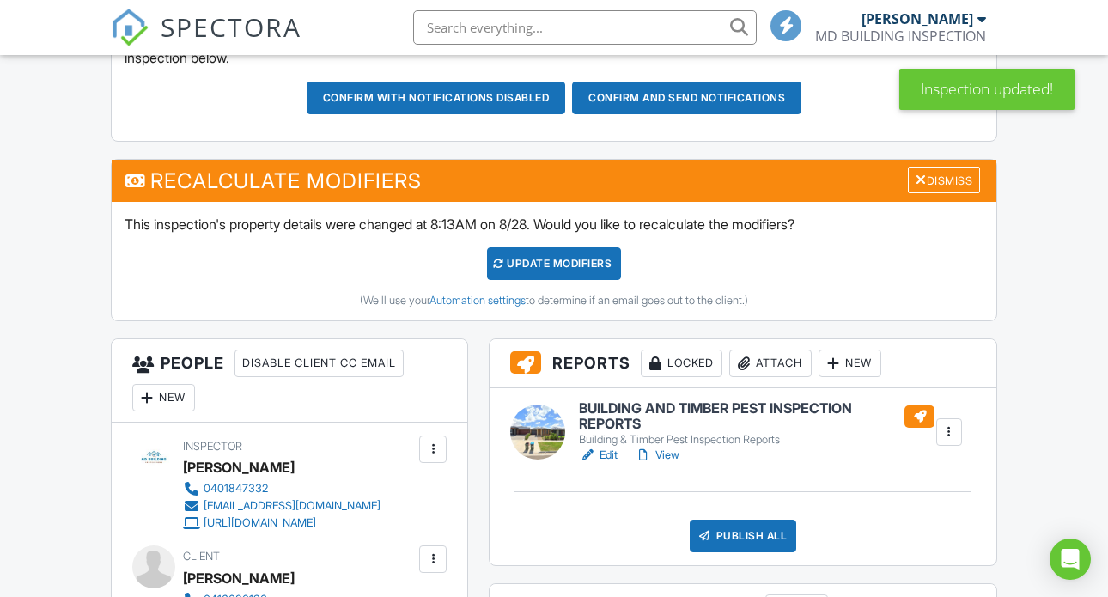
scroll to position [549, 0]
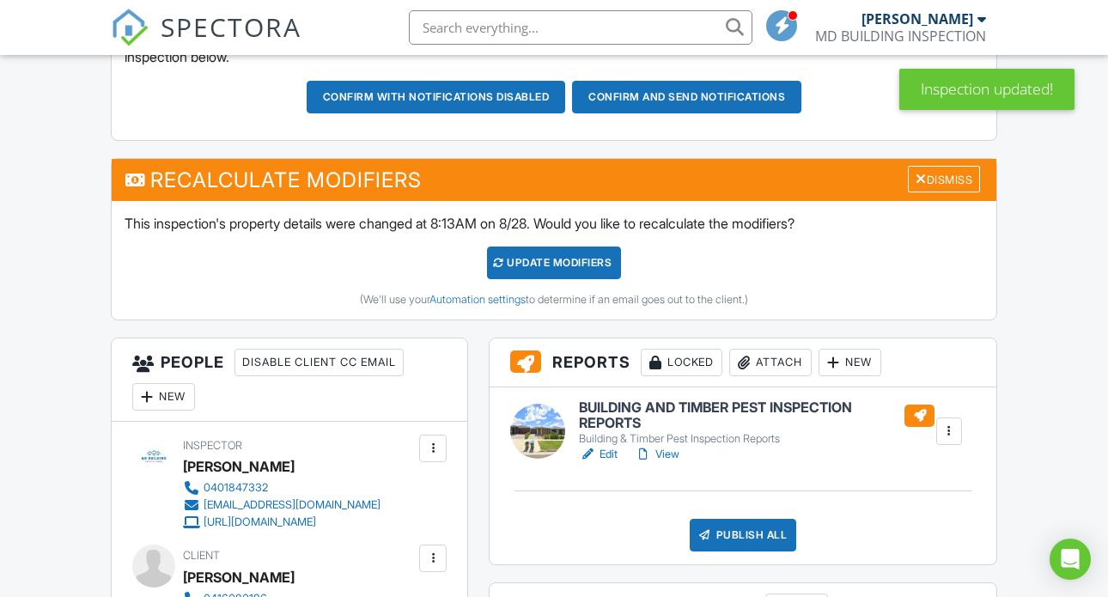
click at [547, 279] on div "UPDATE Modifiers" at bounding box center [554, 263] width 135 height 33
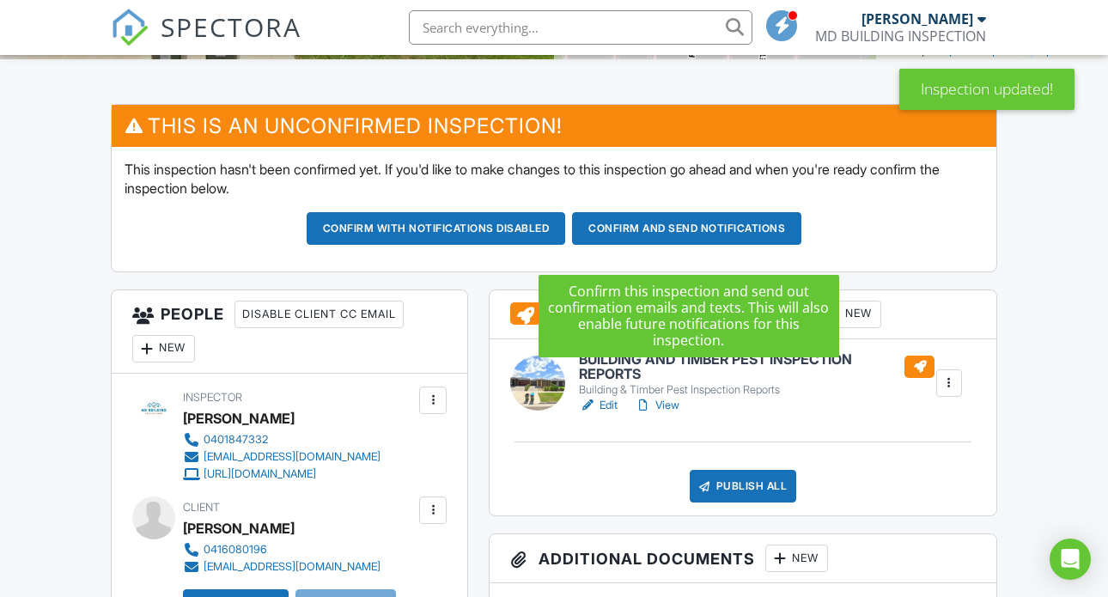
click at [566, 245] on button "Confirm and send notifications" at bounding box center [436, 228] width 259 height 33
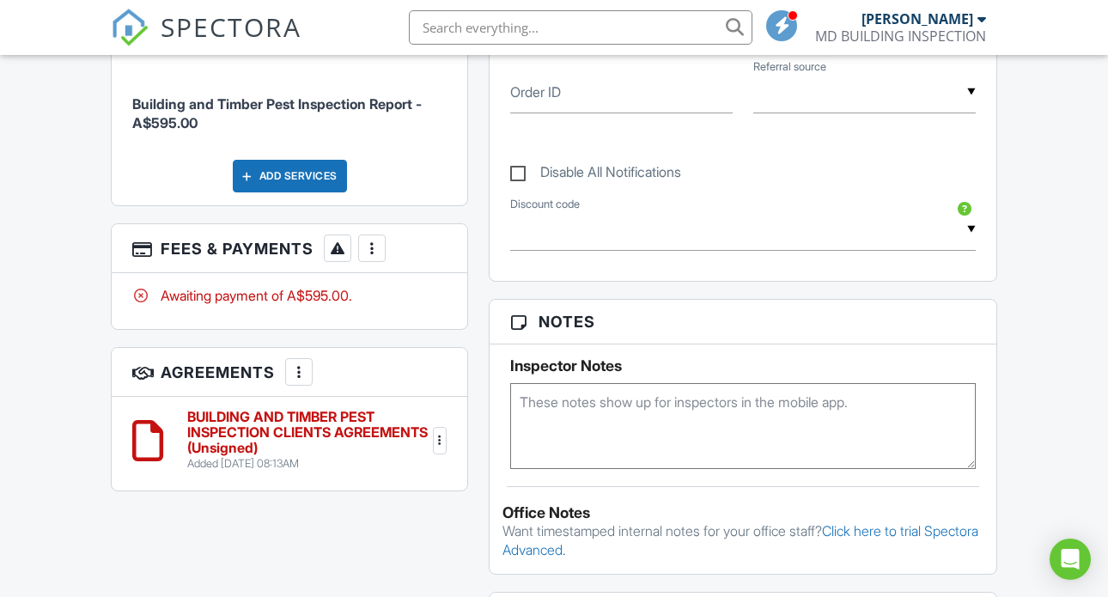
scroll to position [894, 0]
click at [374, 256] on div at bounding box center [371, 247] width 17 height 17
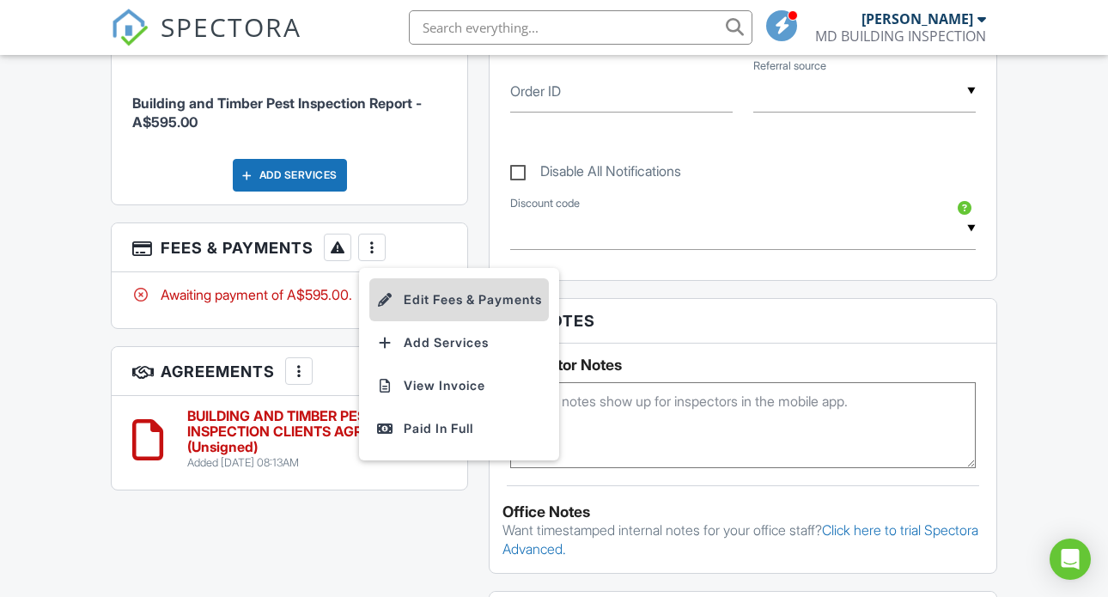
click at [423, 321] on li "Edit Fees & Payments" at bounding box center [459, 299] width 180 height 43
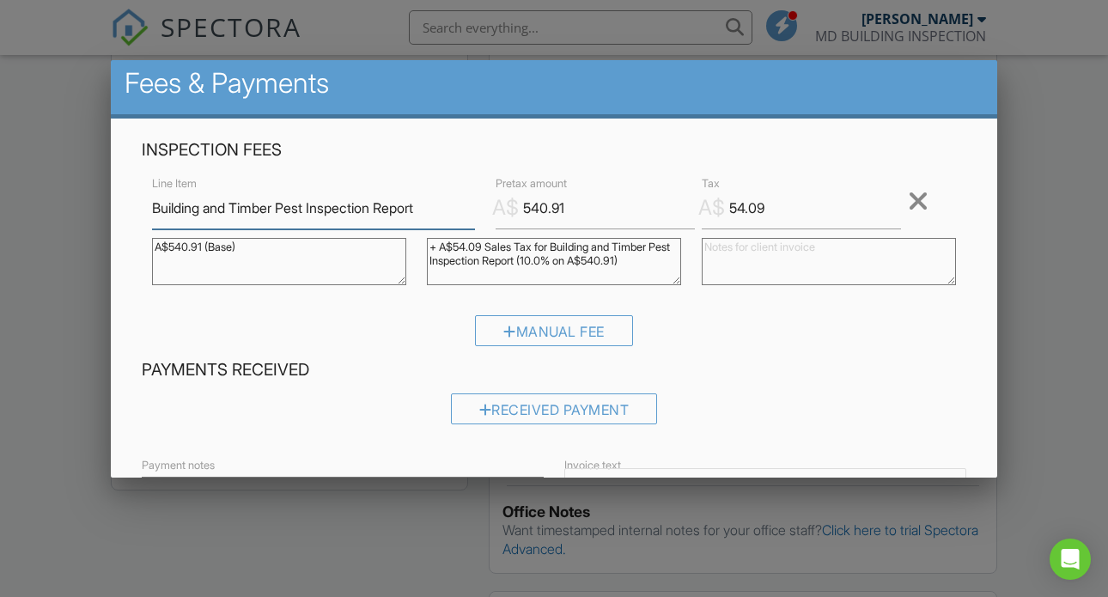
scroll to position [0, 0]
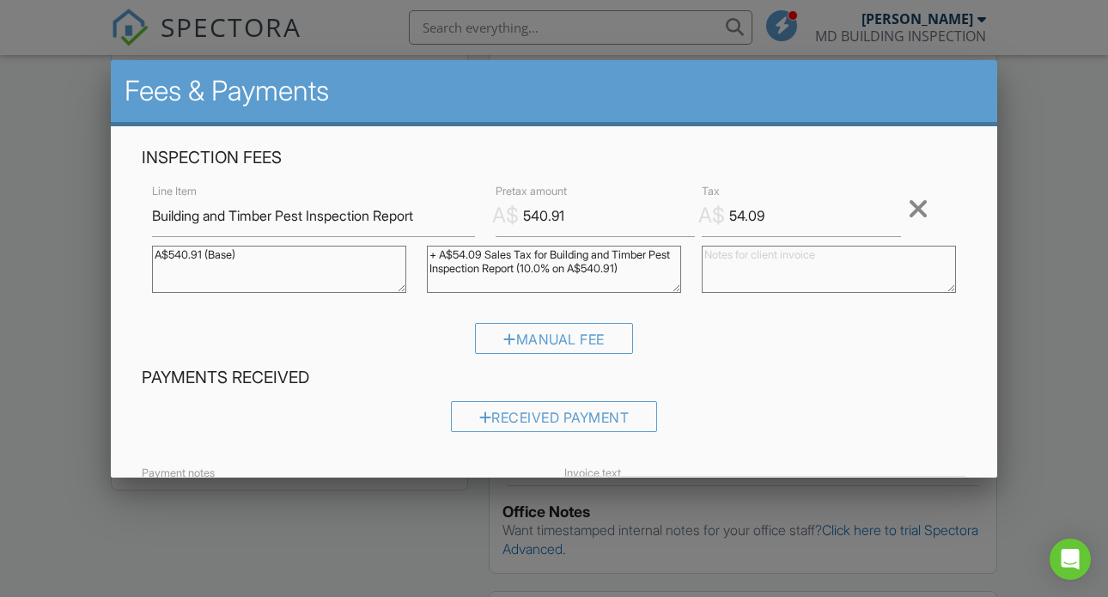
click at [205, 254] on textarea "A$540.91 (Base)" at bounding box center [279, 269] width 254 height 47
type textarea "A$500.00(Base)"
click at [484, 254] on textarea "+ A$54.09 Sales Tax for Building and Timber Pest Inspection Report (10.0% on A$…" at bounding box center [554, 269] width 254 height 47
click at [655, 267] on textarea "+ A$54.09 Sales Tax for Building and Timber Pest Inspection Report (10.0% on A$…" at bounding box center [554, 269] width 254 height 47
type textarea "+ A$50.00 Sales Tax for Building and Timber Pest Inspection Report (10.0% on A$…"
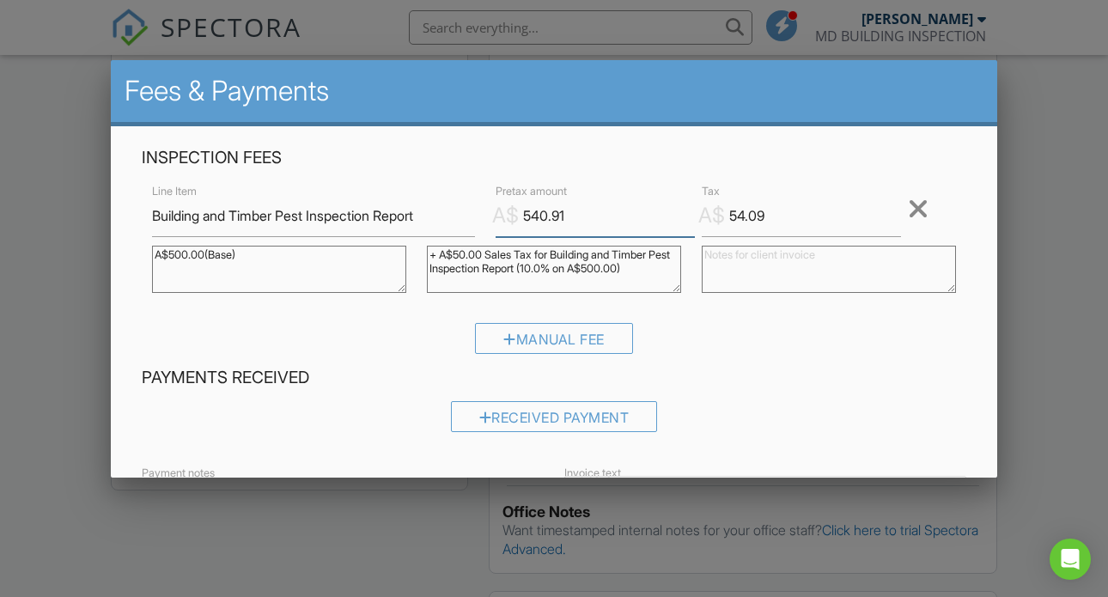
click at [580, 220] on input "540.91" at bounding box center [595, 216] width 199 height 42
type input "500.00"
click at [778, 217] on input "54.09" at bounding box center [801, 216] width 199 height 42
type input "50.00"
click at [1087, 292] on div at bounding box center [554, 287] width 1108 height 747
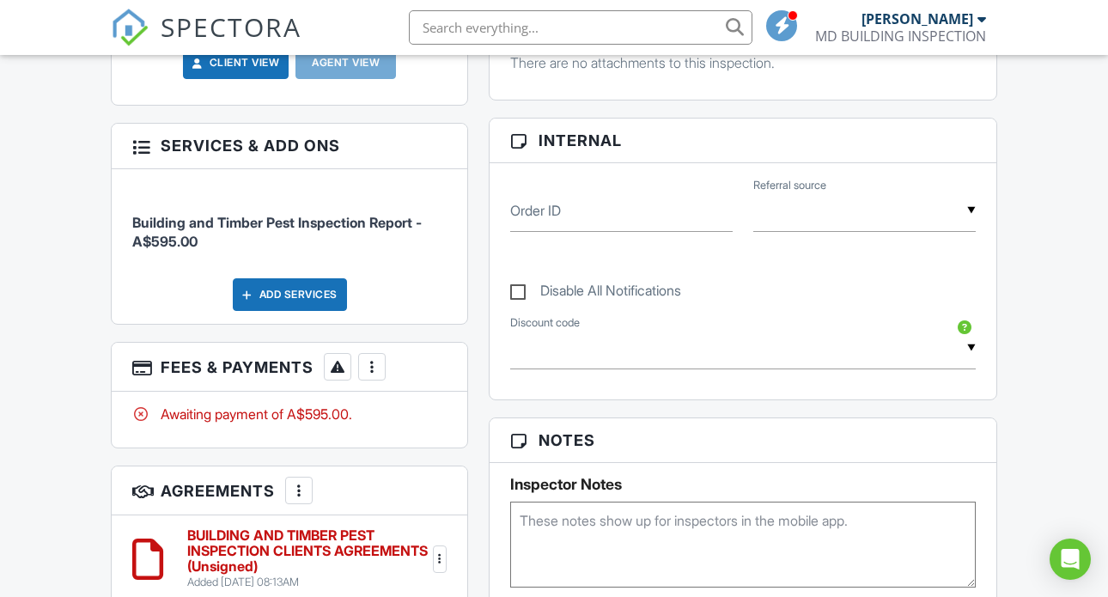
scroll to position [774, 0]
click at [375, 376] on div at bounding box center [371, 367] width 17 height 17
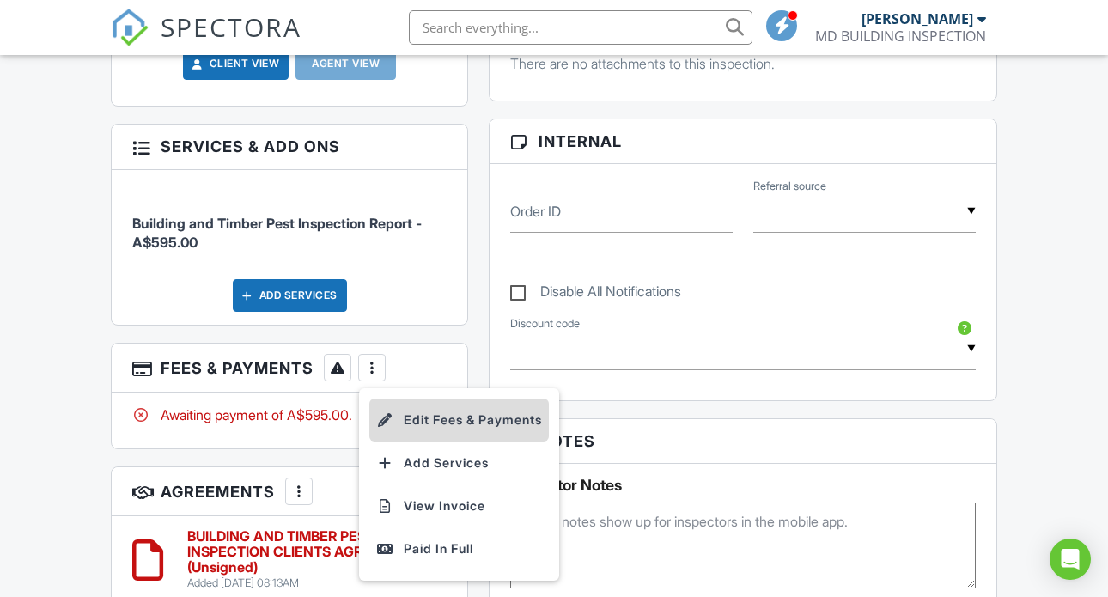
click at [451, 442] on li "Edit Fees & Payments" at bounding box center [459, 420] width 180 height 43
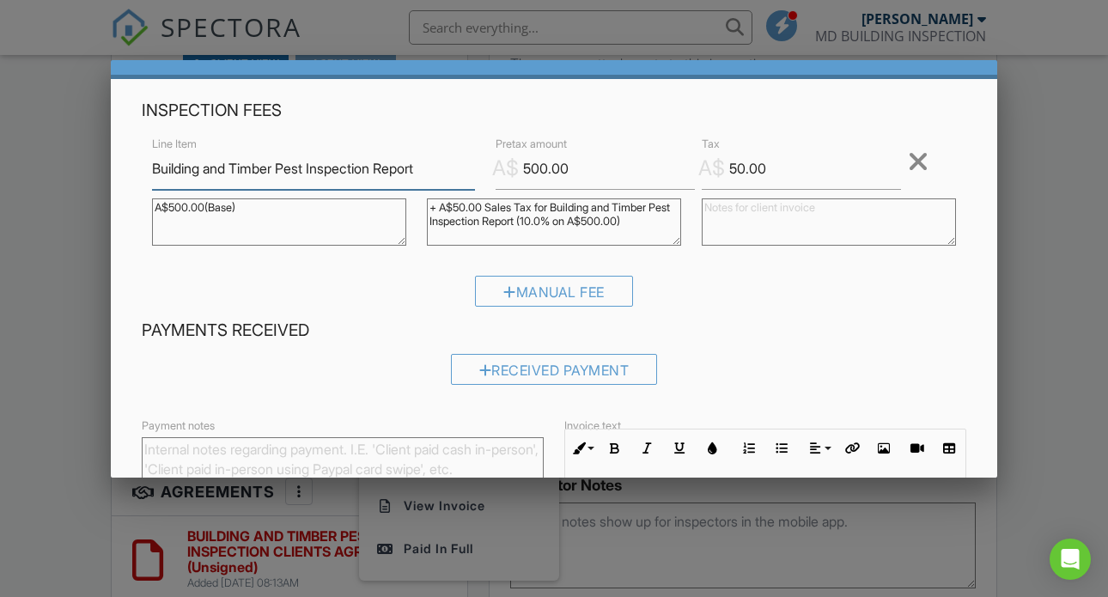
scroll to position [0, 0]
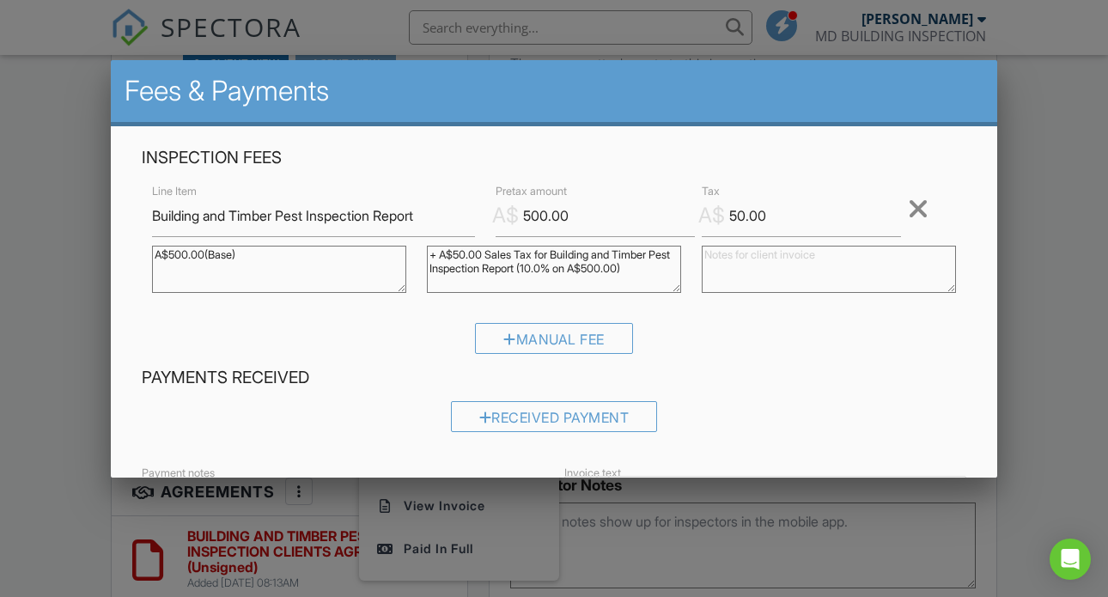
click at [1053, 224] on div at bounding box center [554, 287] width 1108 height 747
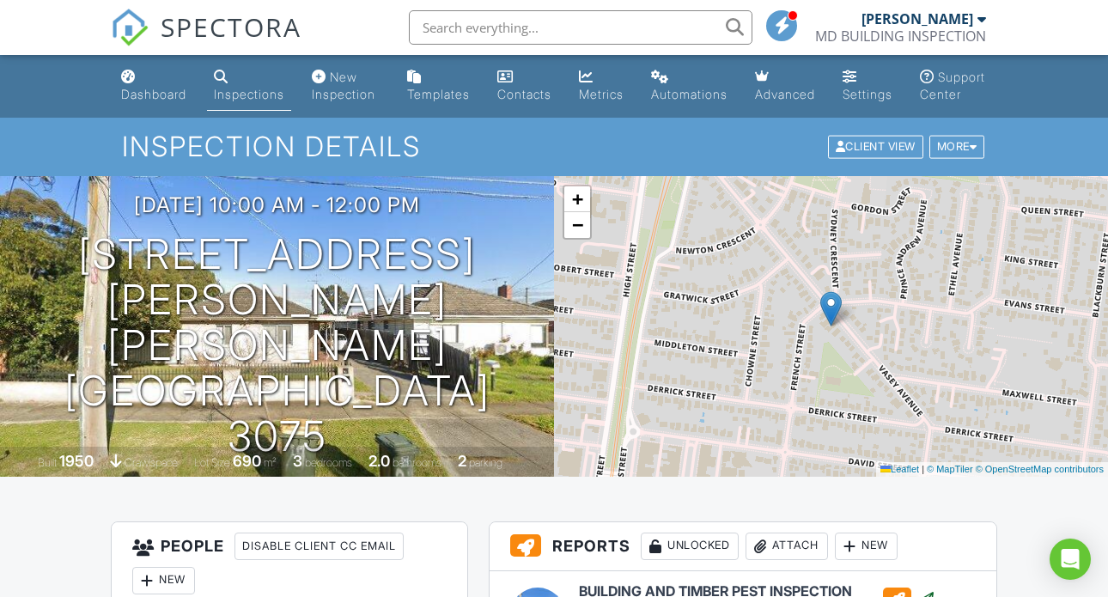
click at [239, 95] on div "Inspections" at bounding box center [249, 94] width 70 height 15
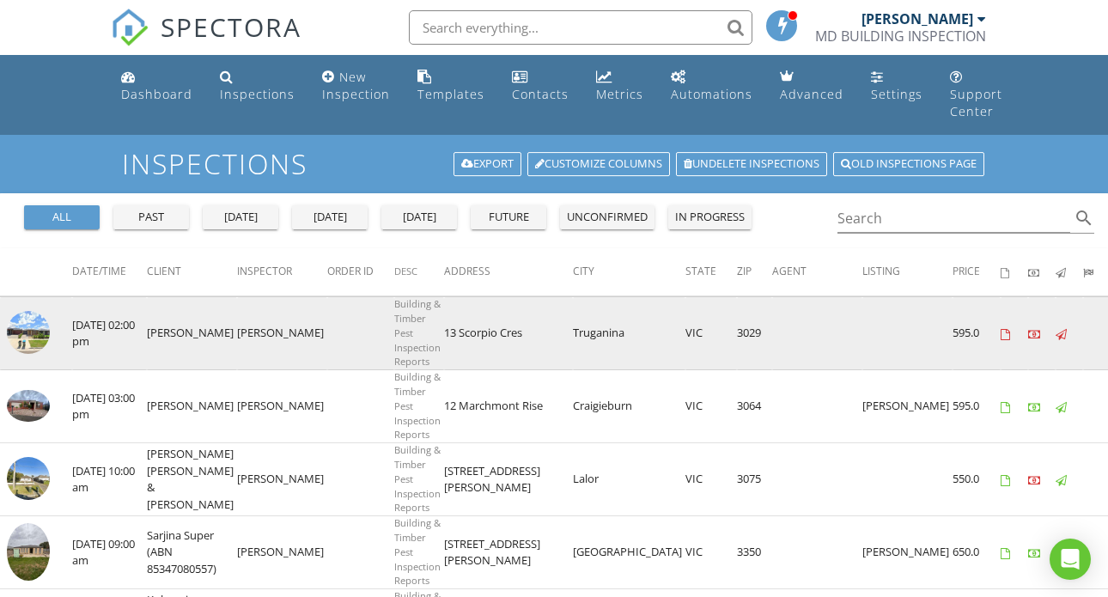
click at [27, 344] on img at bounding box center [28, 332] width 43 height 43
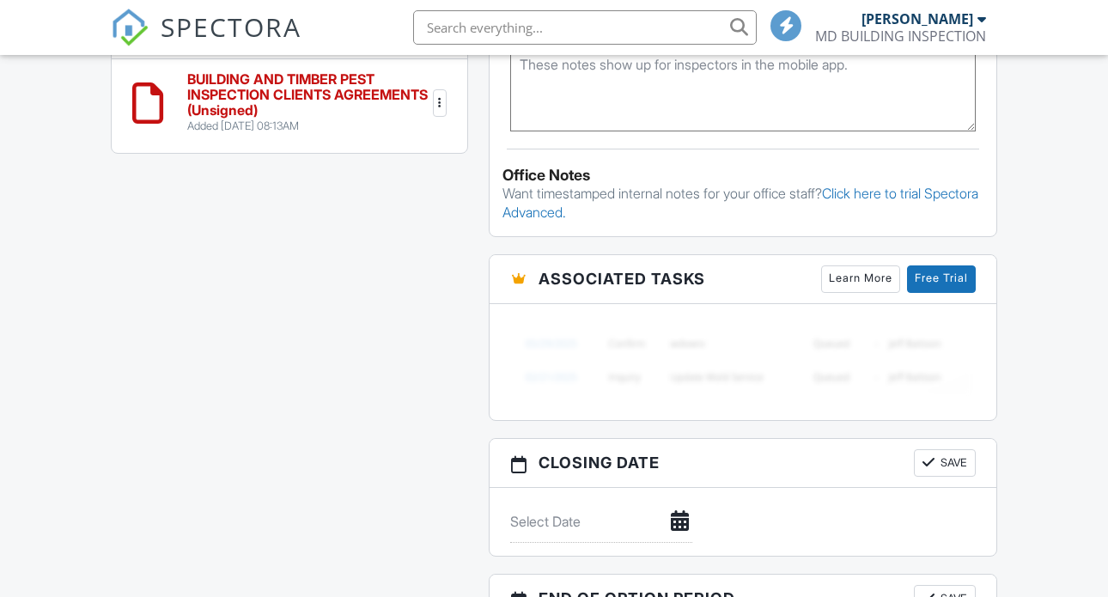
scroll to position [913, 0]
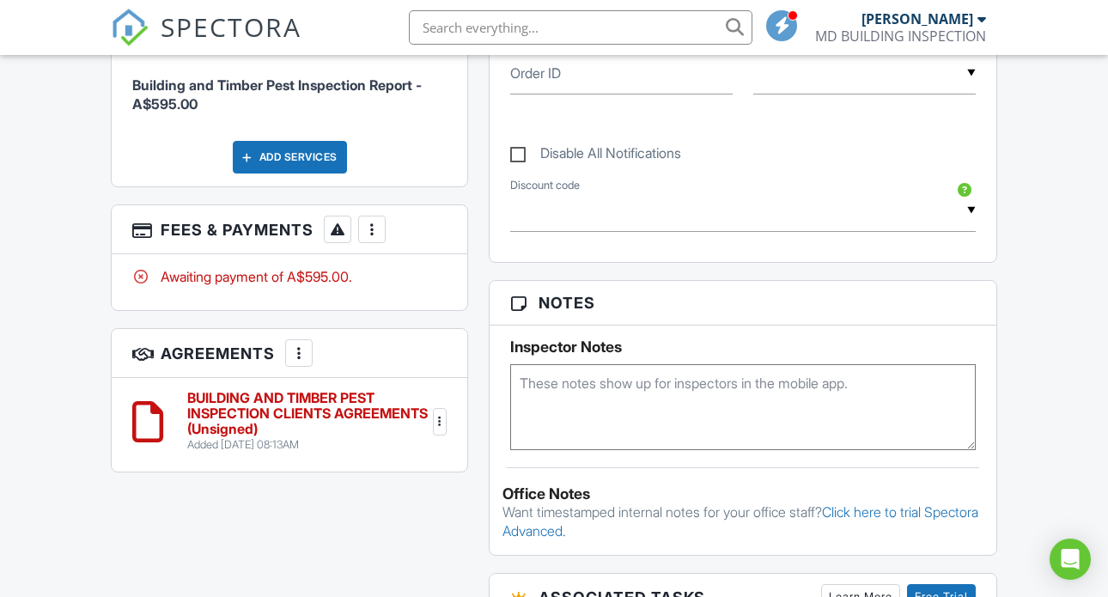
click at [372, 238] on div at bounding box center [371, 229] width 17 height 17
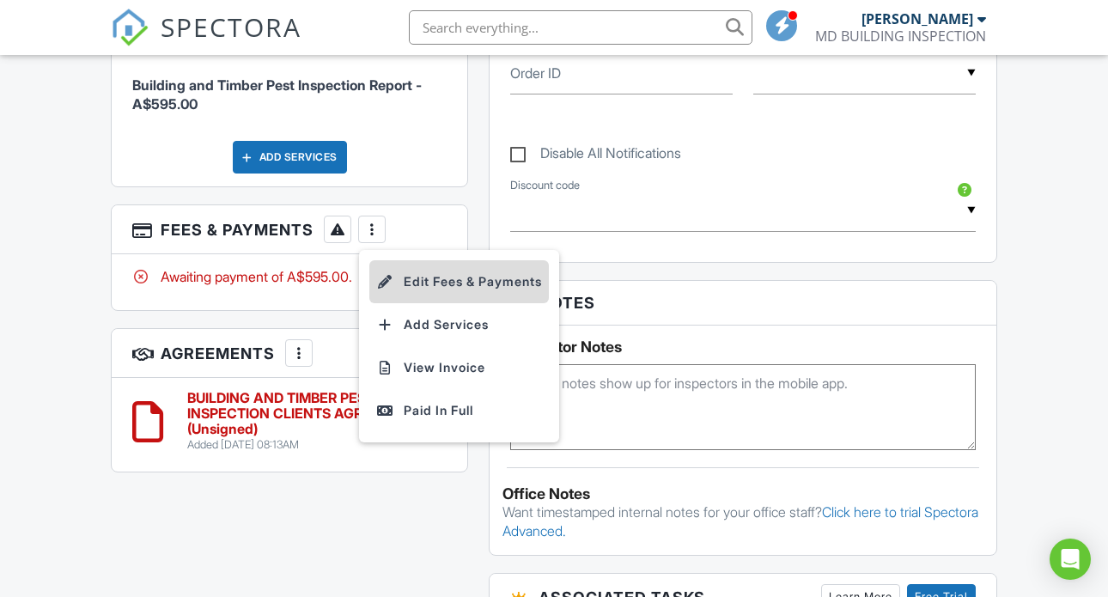
click at [484, 296] on li "Edit Fees & Payments" at bounding box center [459, 281] width 180 height 43
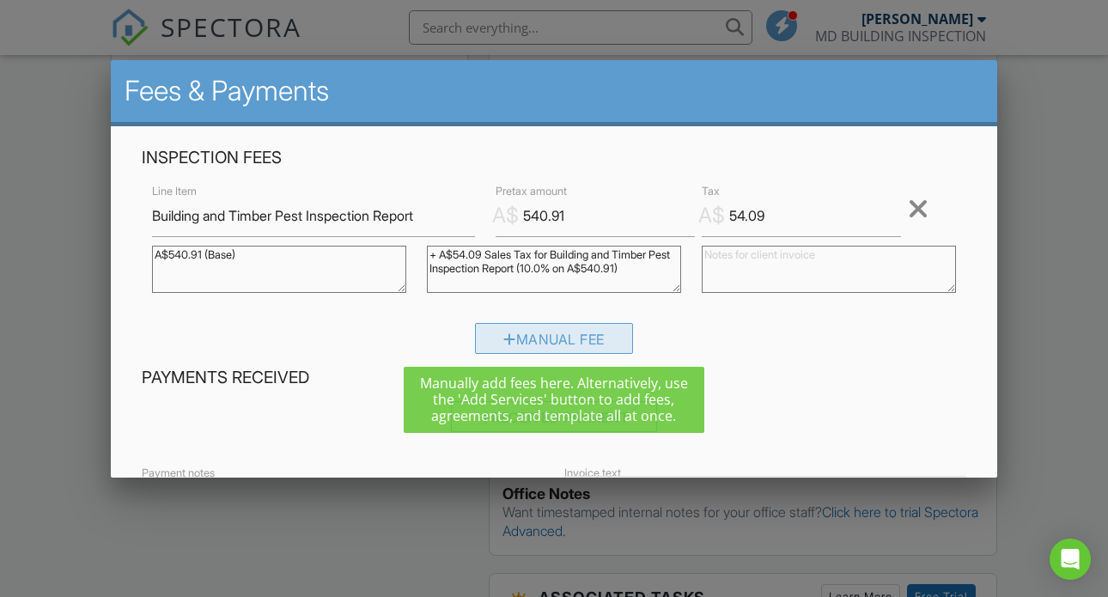
click at [580, 345] on div "Manual Fee" at bounding box center [554, 338] width 158 height 31
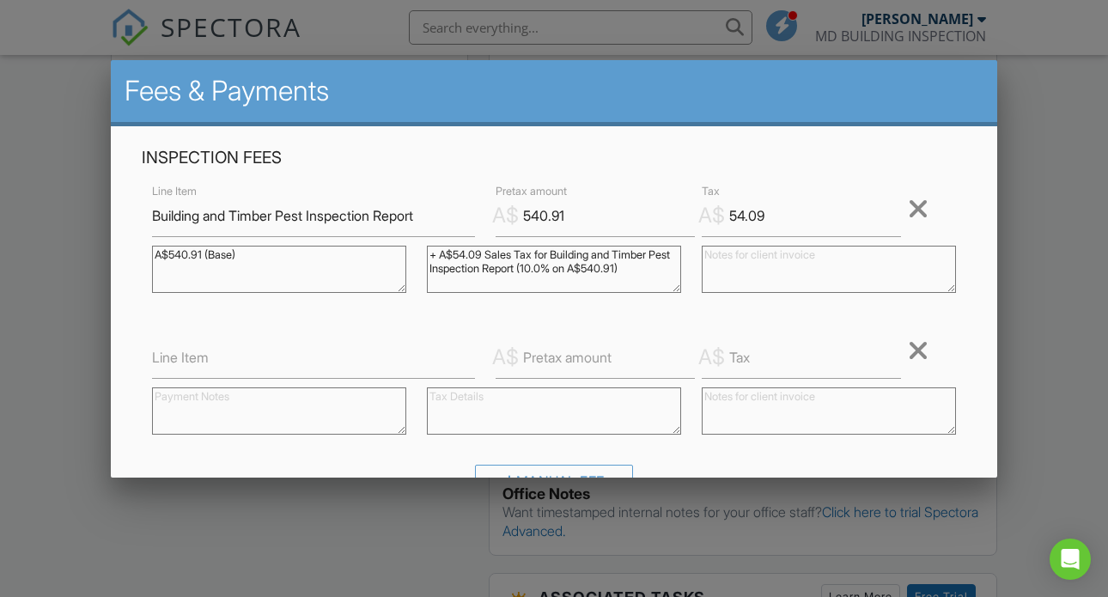
click at [920, 359] on div at bounding box center [918, 350] width 21 height 27
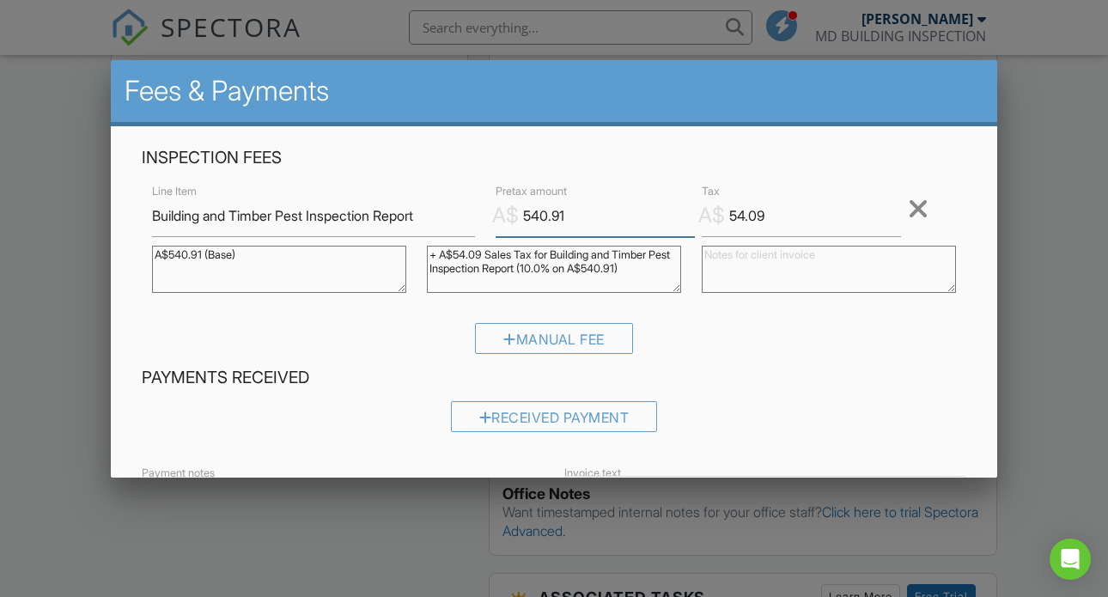
click at [571, 211] on input "540.91" at bounding box center [595, 216] width 199 height 42
type input "500.00"
click at [801, 217] on input "54.09" at bounding box center [801, 216] width 199 height 42
type input "50.00"
click at [207, 261] on textarea "A$540.91 (Base)" at bounding box center [279, 269] width 254 height 47
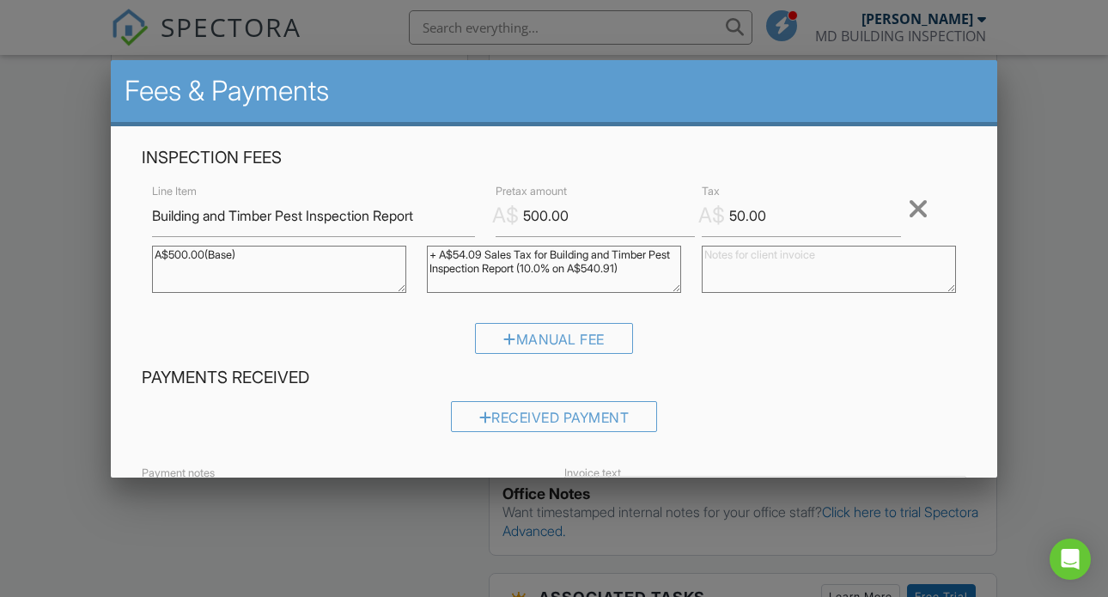
type textarea "A$500.00(Base)"
click at [485, 256] on textarea "+ A$54.09 Sales Tax for Building and Timber Pest Inspection Report (10.0% on A$…" at bounding box center [554, 269] width 254 height 47
click at [656, 268] on textarea "+ A$54.09 Sales Tax for Building and Timber Pest Inspection Report (10.0% on A$…" at bounding box center [554, 269] width 254 height 47
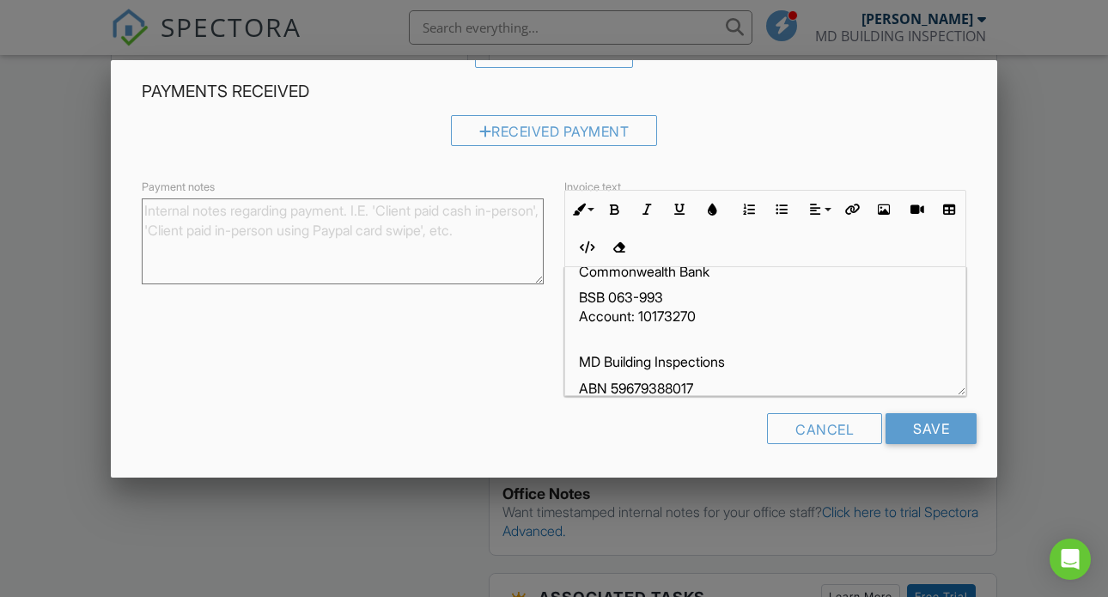
scroll to position [59, 0]
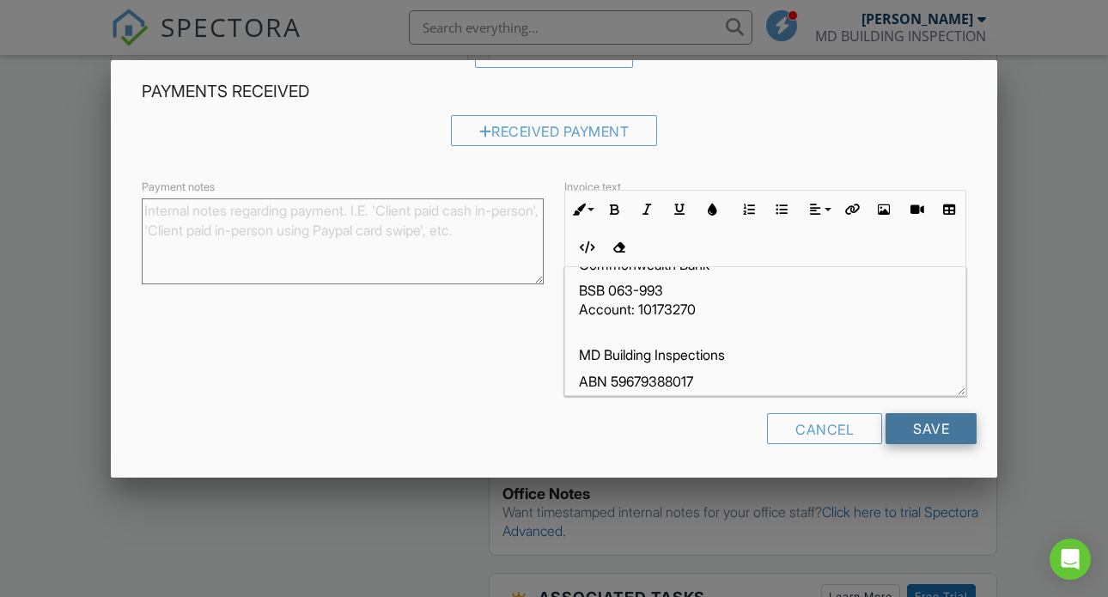
type textarea "+ A$50.00 Sales Tax for Building and Timber Pest Inspection Report (10.0% on A$…"
click at [957, 441] on input "Save" at bounding box center [931, 428] width 91 height 31
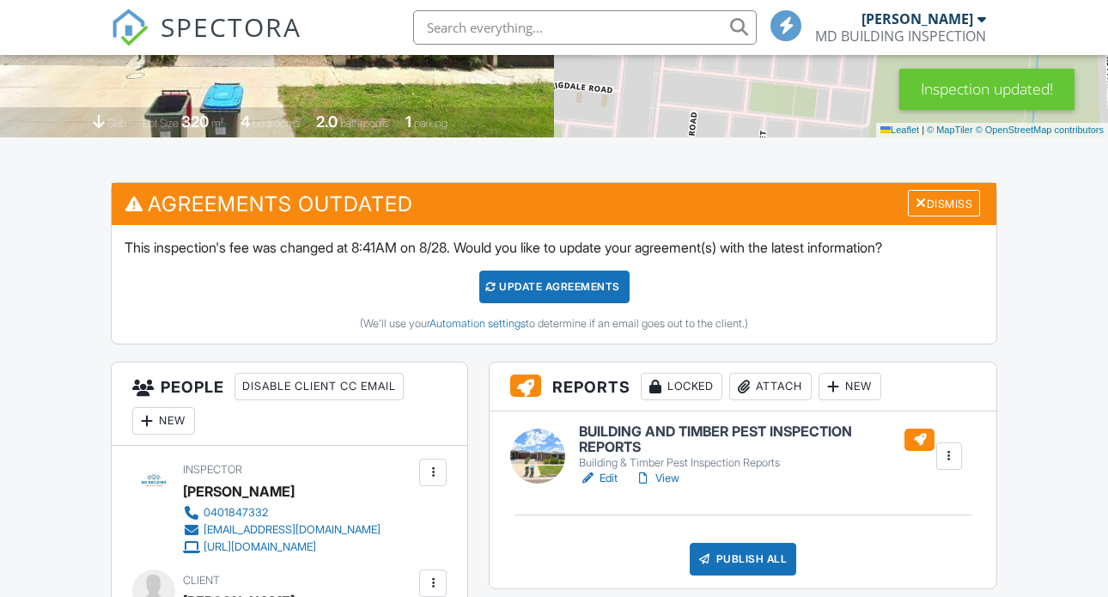
scroll to position [350, 0]
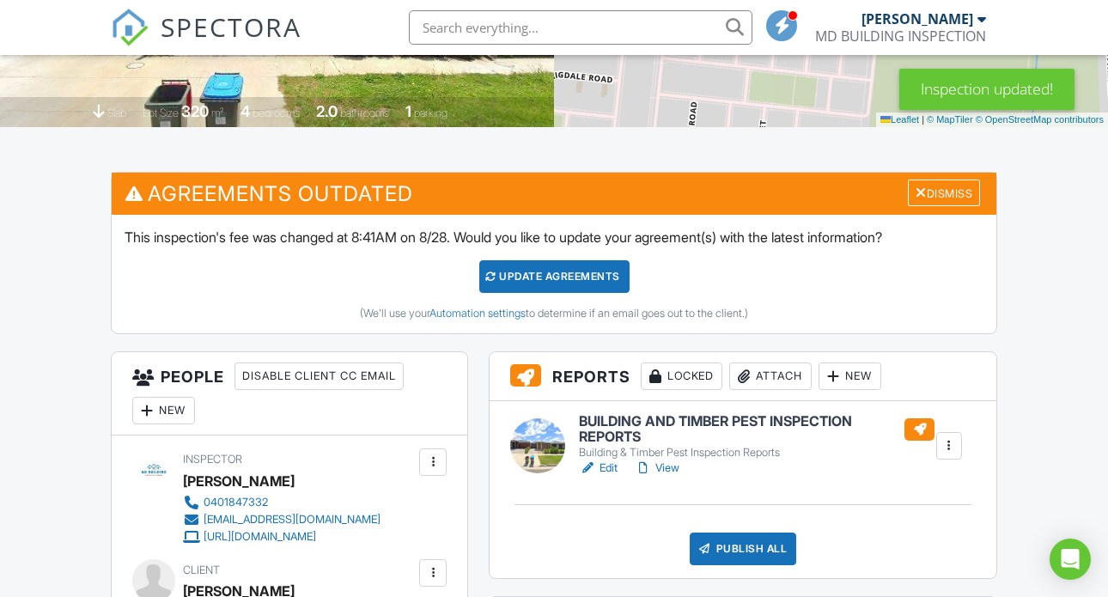
click at [583, 293] on div "Update Agreements" at bounding box center [554, 276] width 150 height 33
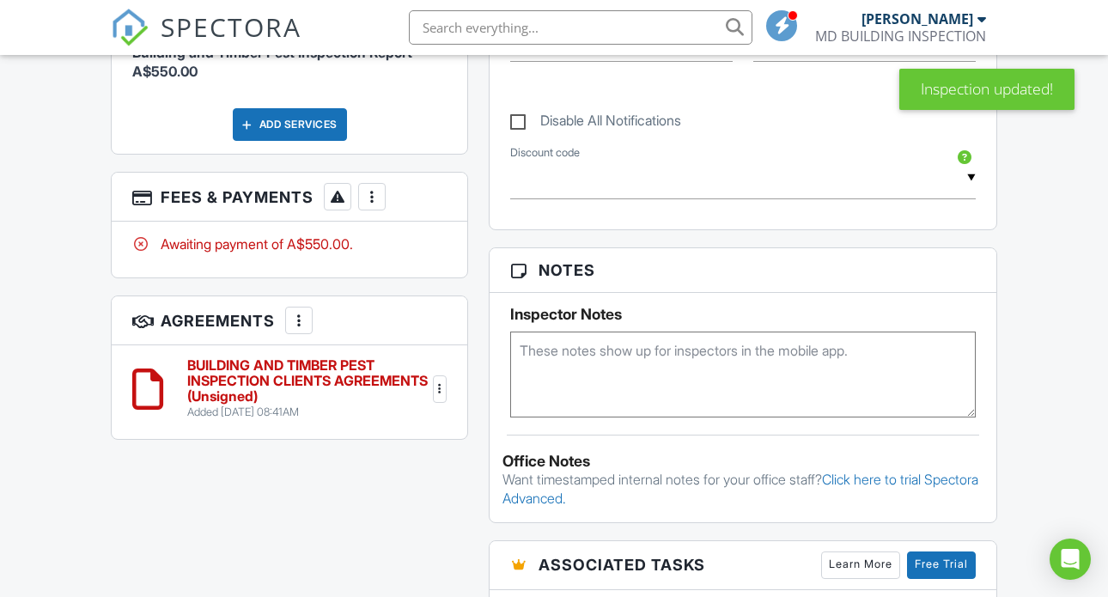
scroll to position [957, 0]
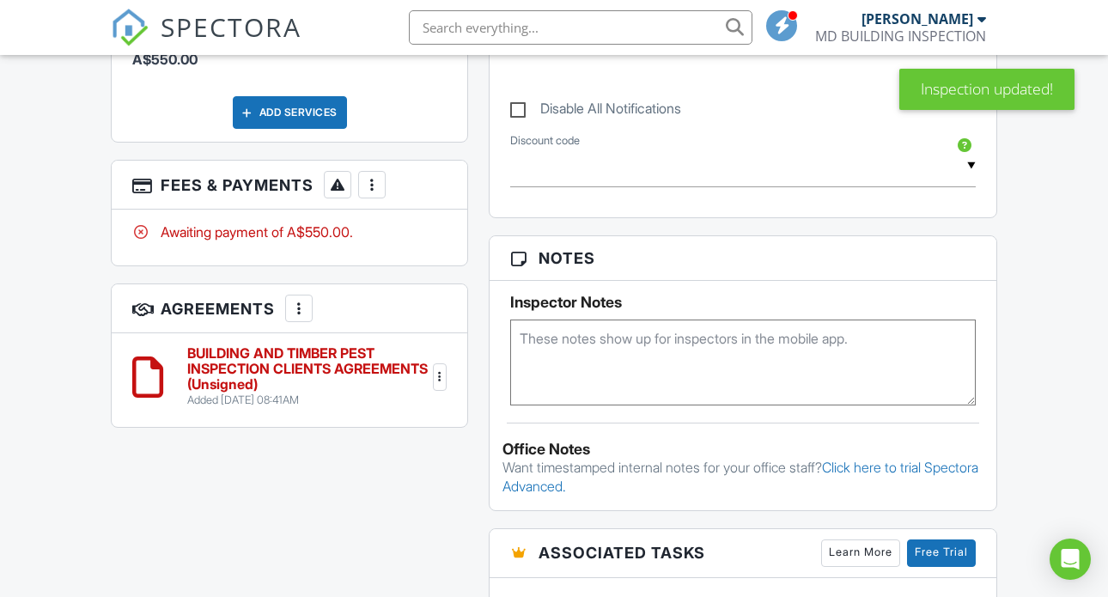
click at [440, 386] on div at bounding box center [439, 377] width 17 height 17
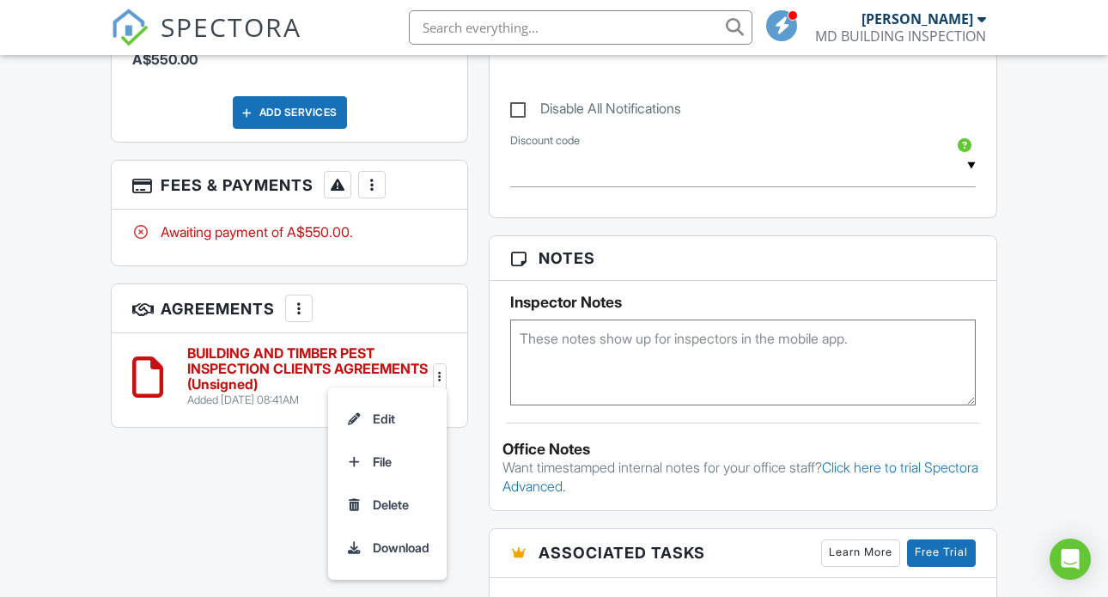
click at [275, 392] on h6 "BUILDING AND TIMBER PEST INSPECTION CLIENTS AGREEMENTS (Unsigned)" at bounding box center [308, 369] width 242 height 46
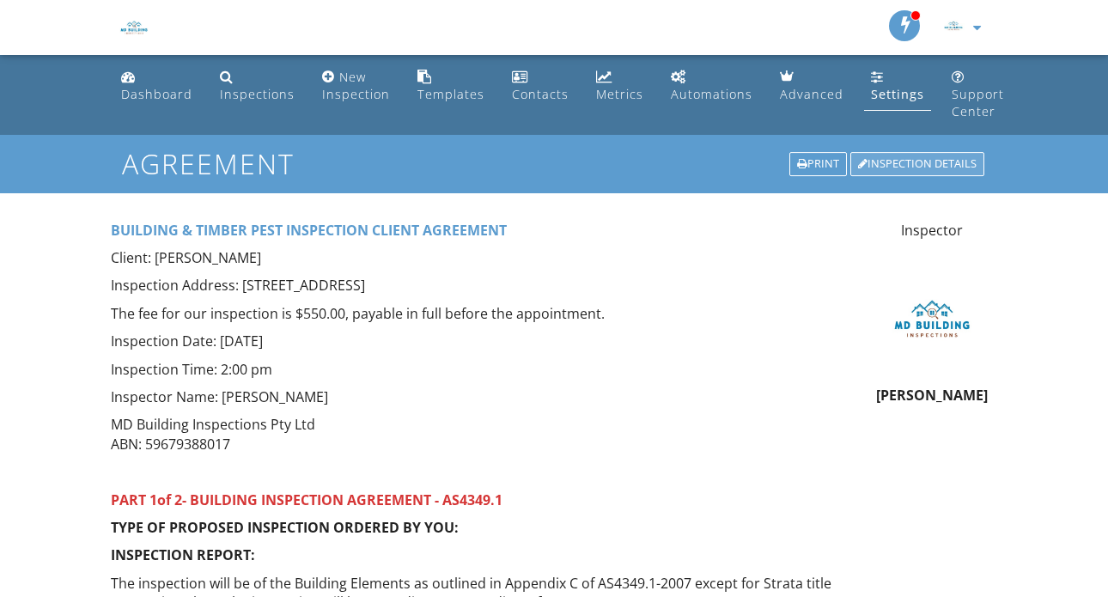
click at [879, 165] on div "Inspection Details" at bounding box center [918, 164] width 134 height 24
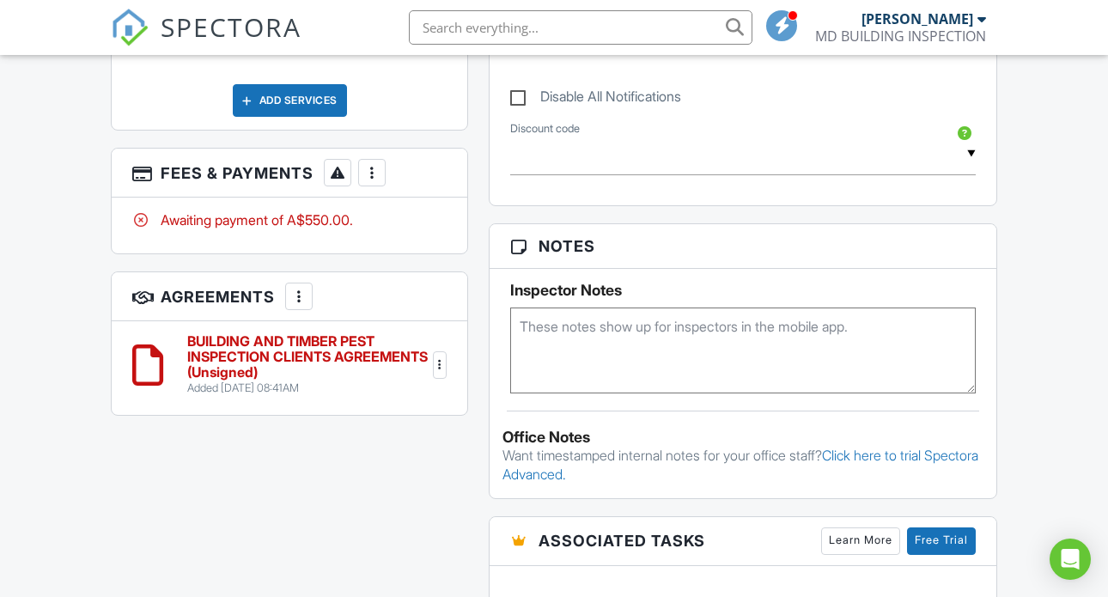
scroll to position [849, 0]
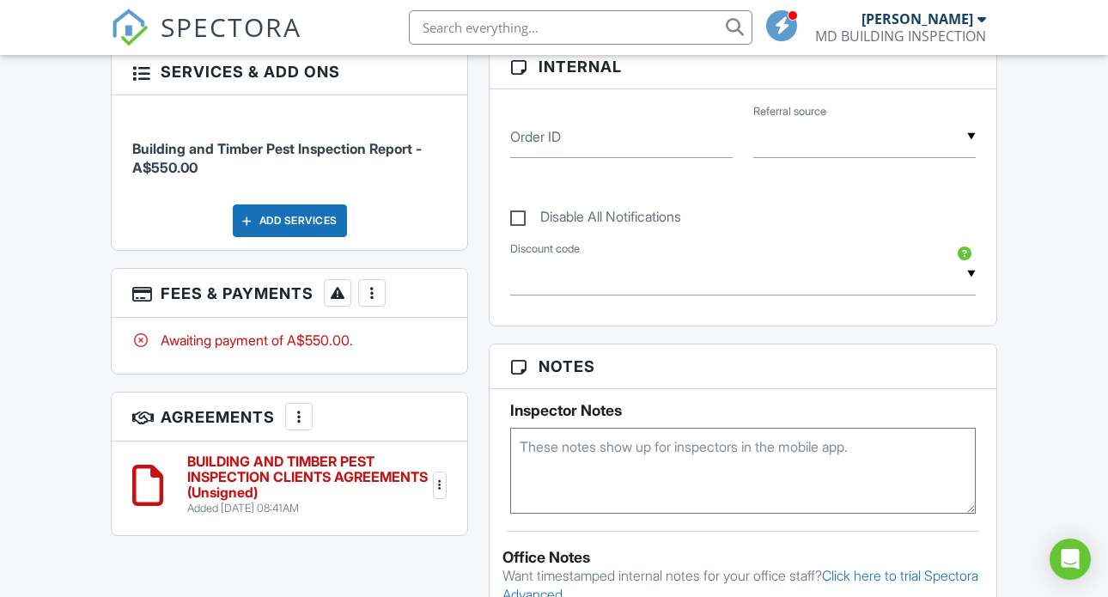
click at [879, 158] on input "text" at bounding box center [865, 137] width 223 height 42
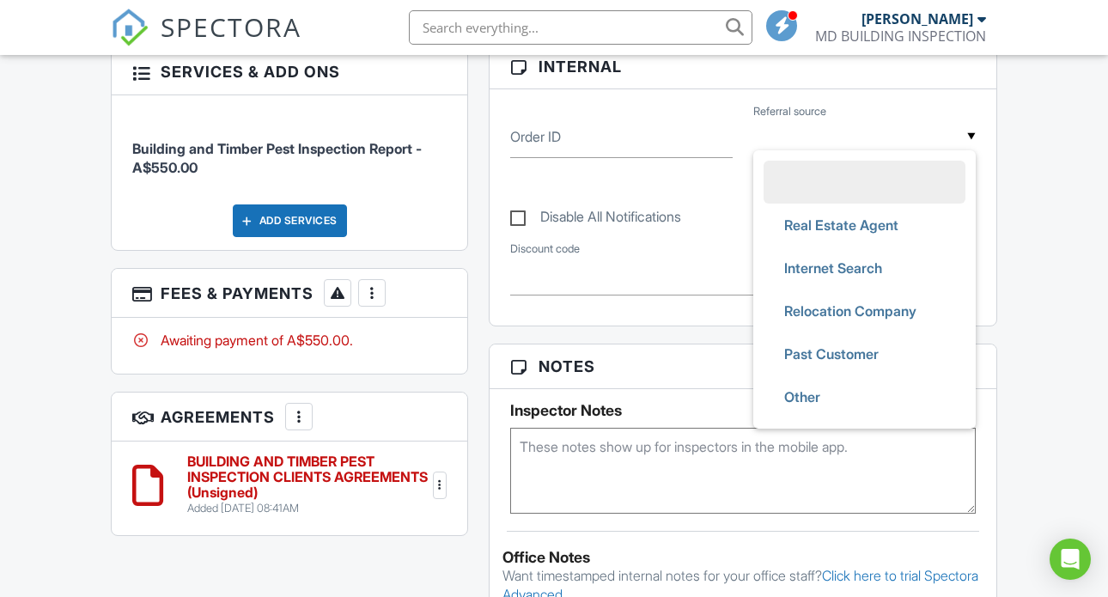
click at [1047, 299] on div "Dashboard Inspections New Inspection Templates Contacts Metrics Automations Adv…" at bounding box center [554, 349] width 1108 height 2287
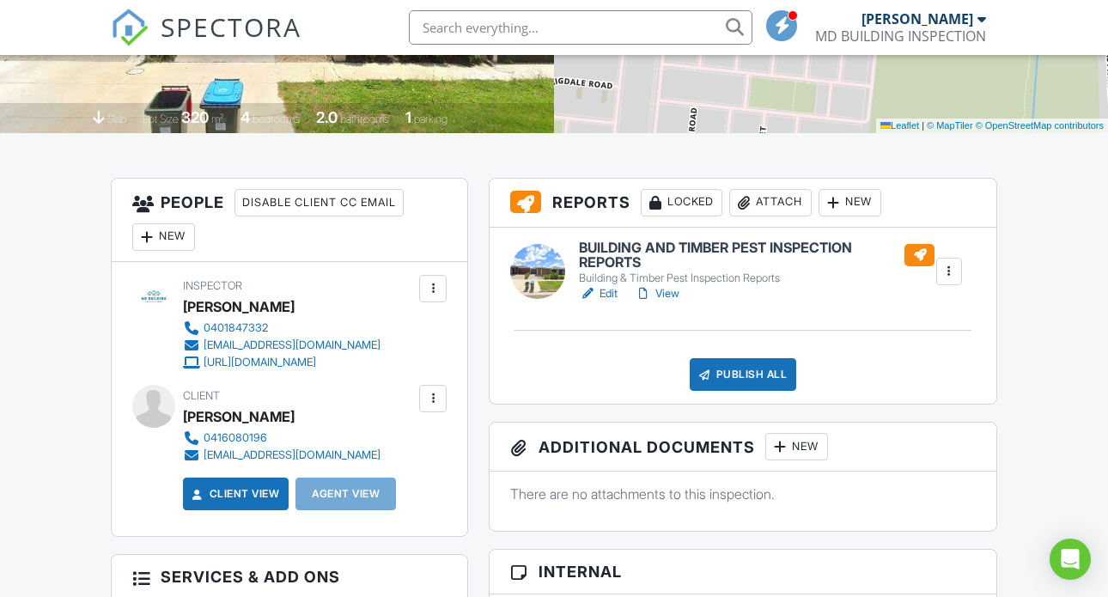
scroll to position [405, 0]
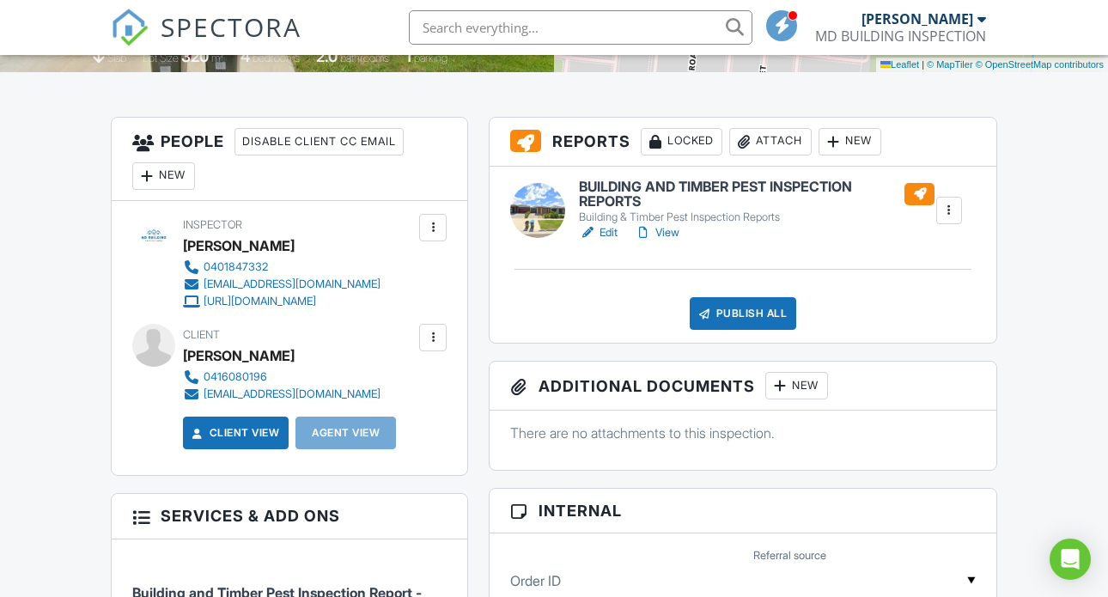
click at [609, 241] on link "Edit" at bounding box center [598, 232] width 39 height 17
